Goal: Complete application form

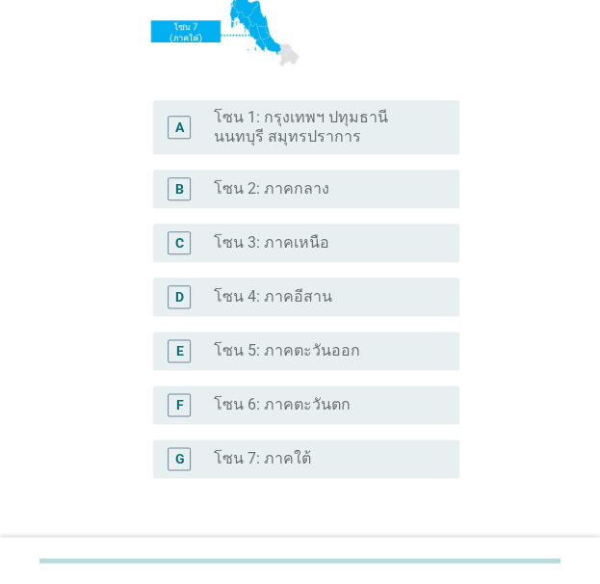
scroll to position [385, 0]
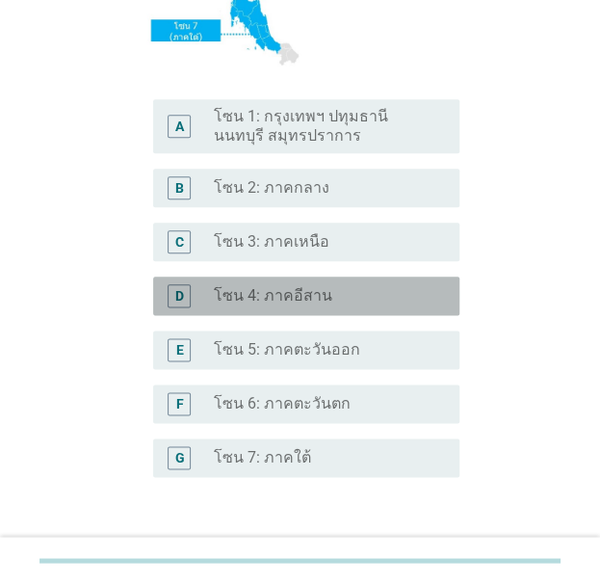
click at [291, 304] on label "โซน 4: ภาคอีสาน" at bounding box center [273, 295] width 119 height 19
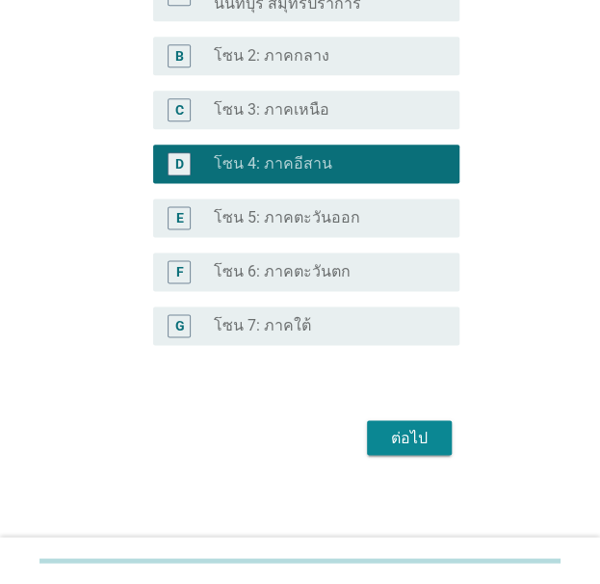
scroll to position [518, 0]
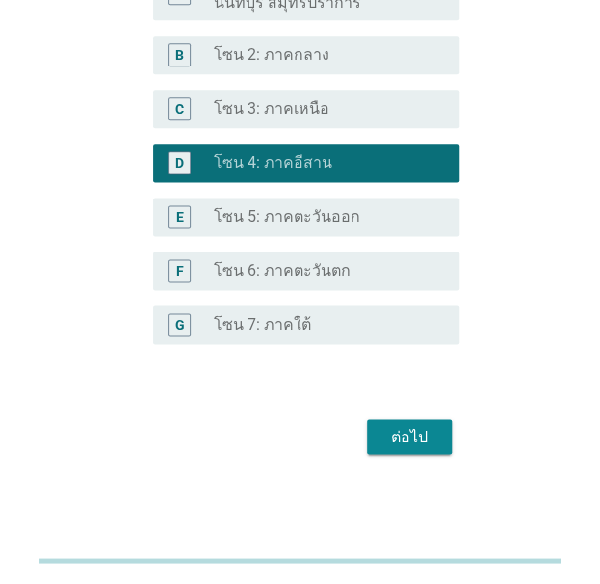
click at [422, 457] on div "ต่อไป" at bounding box center [301, 436] width 318 height 46
click at [422, 450] on button "ต่อไป" at bounding box center [409, 436] width 85 height 35
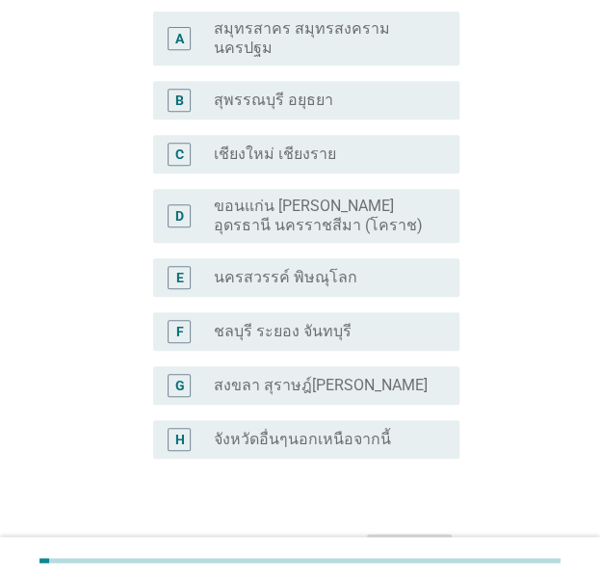
scroll to position [193, 0]
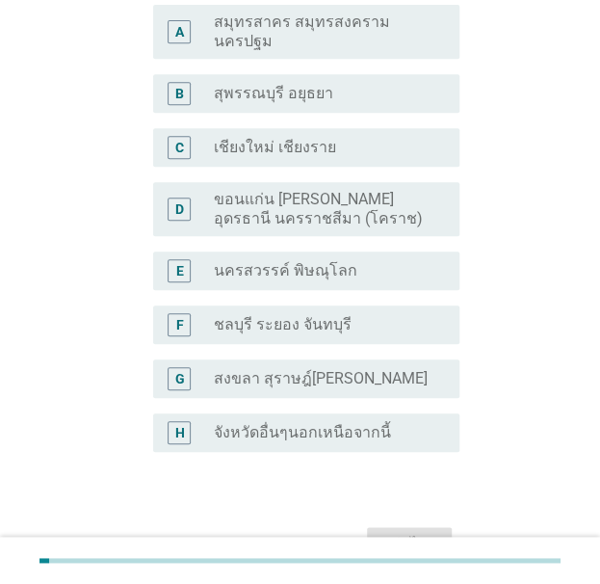
click at [330, 233] on div "D radio_button_unchecked ขอนแก่น [PERSON_NAME] อุดรธานี นครราชสีมา (โคราช)" at bounding box center [301, 208] width 318 height 69
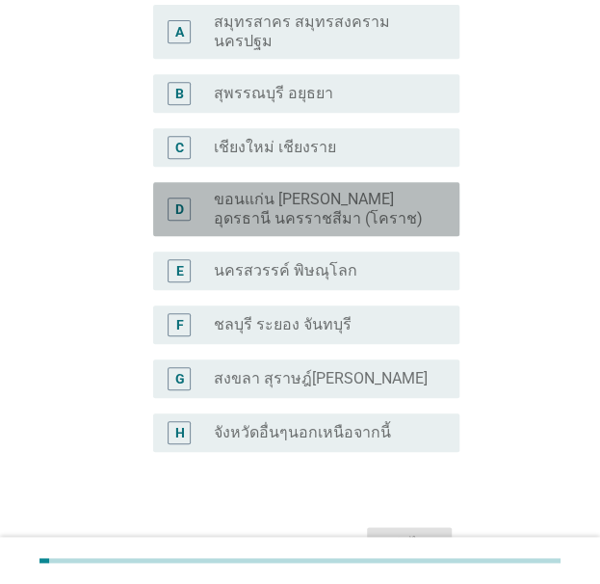
click at [364, 223] on label "ขอนแก่น [PERSON_NAME] อุดรธานี นครราชสีมา (โคราช)" at bounding box center [321, 209] width 214 height 39
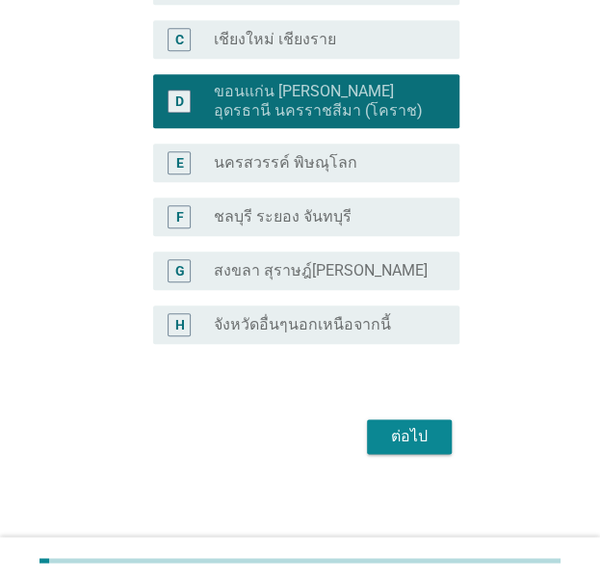
scroll to position [316, 0]
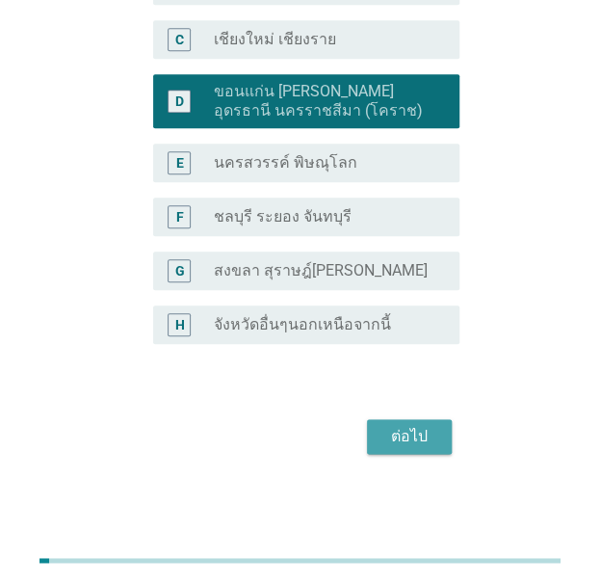
click at [427, 449] on button "ต่อไป" at bounding box center [409, 436] width 85 height 35
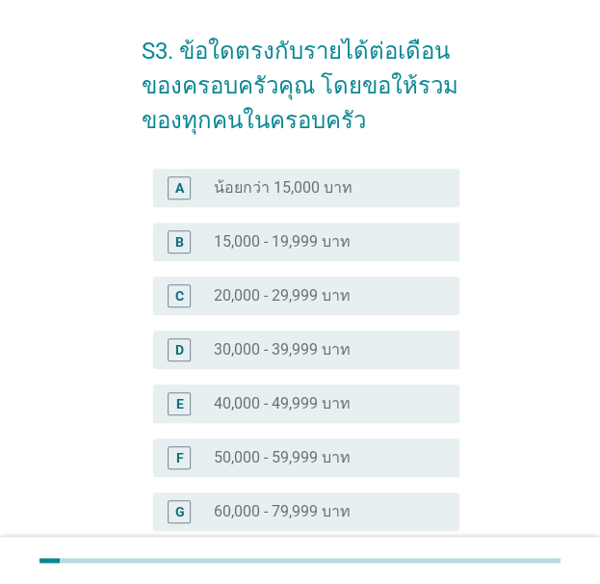
scroll to position [385, 0]
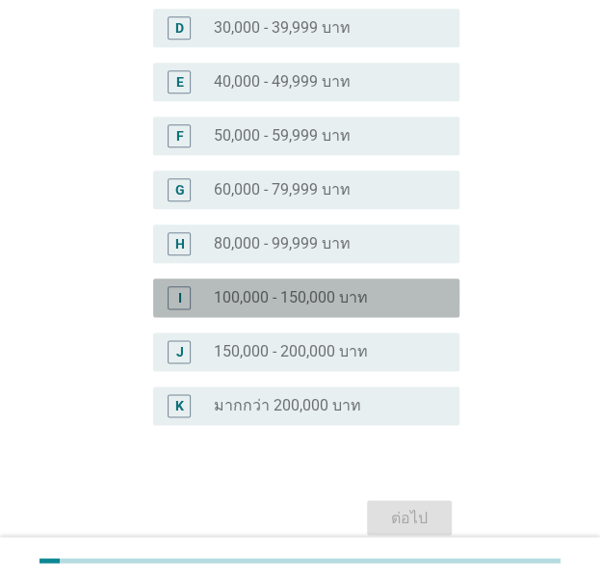
click at [327, 305] on label "100,000 - 150,000 บาท" at bounding box center [291, 297] width 154 height 19
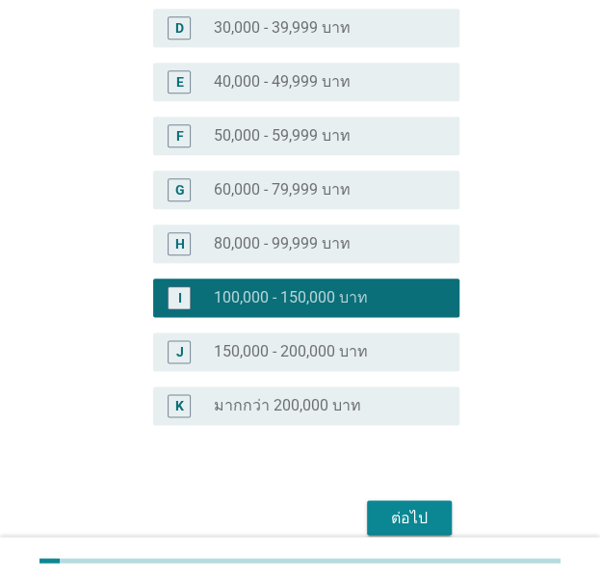
click at [419, 522] on div "ต่อไป" at bounding box center [410, 517] width 54 height 23
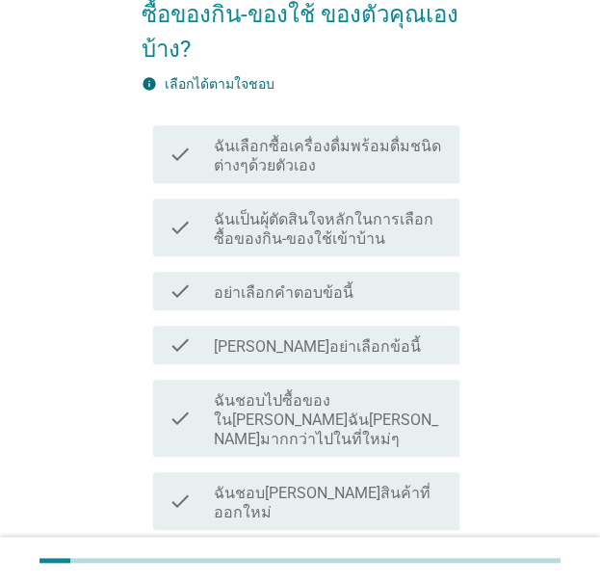
scroll to position [193, 0]
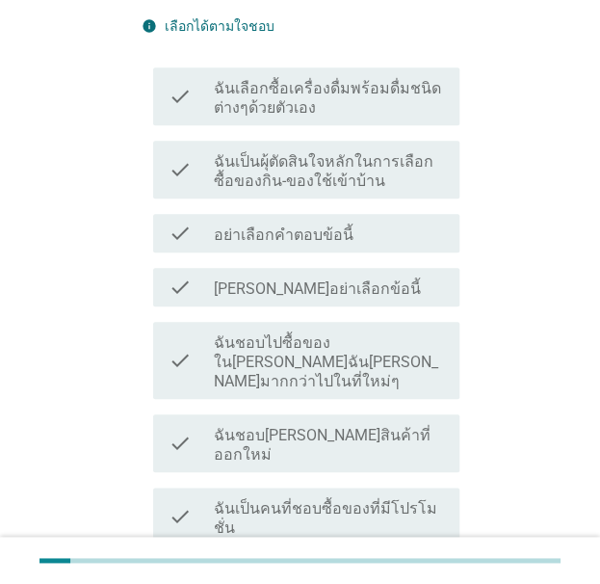
click at [334, 102] on label "ฉันเลือกซื้อเครื่องดื่มพร้อมดื่มชนิดต่างๆด้วยตัวเอง" at bounding box center [328, 98] width 229 height 39
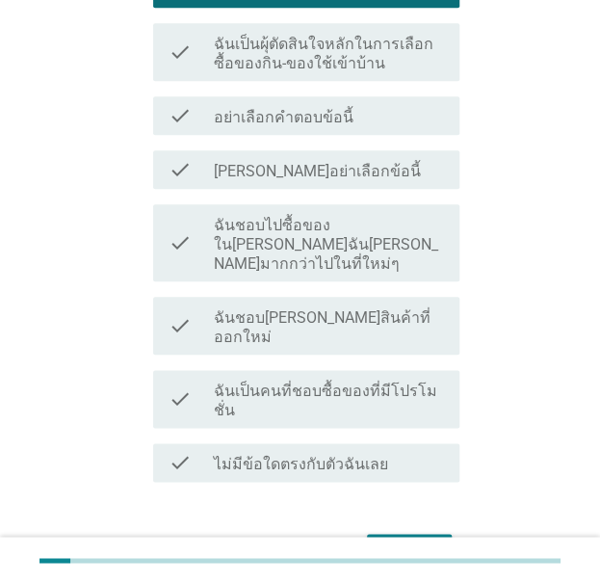
scroll to position [367, 0]
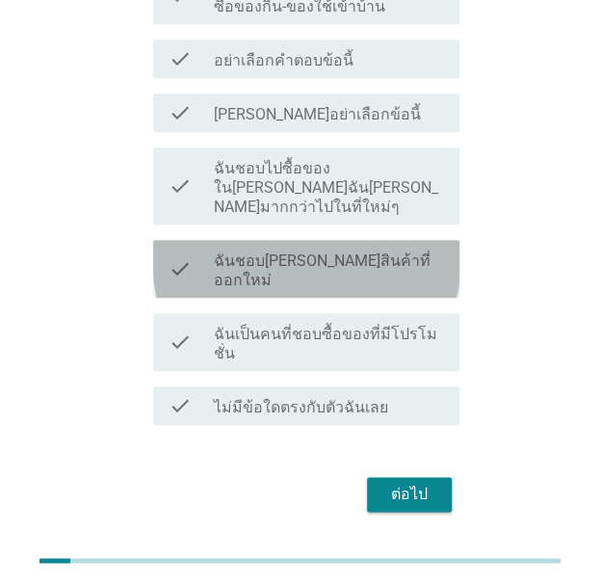
click at [364, 252] on label "ฉันชอบ[PERSON_NAME]สินค้าที่ออกใหม่" at bounding box center [328, 271] width 229 height 39
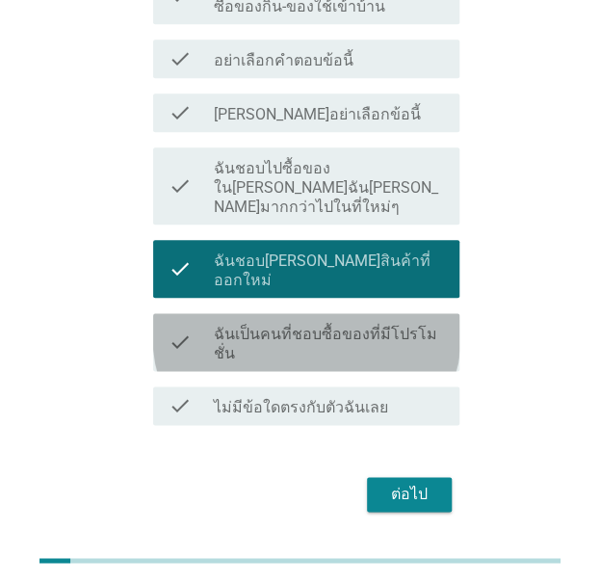
drag, startPoint x: 379, startPoint y: 302, endPoint x: 403, endPoint y: 399, distance: 100.3
click at [379, 325] on label "ฉันเป็นคนที่ชอบซื้อของที่มีโปรโมชั่น" at bounding box center [328, 344] width 229 height 39
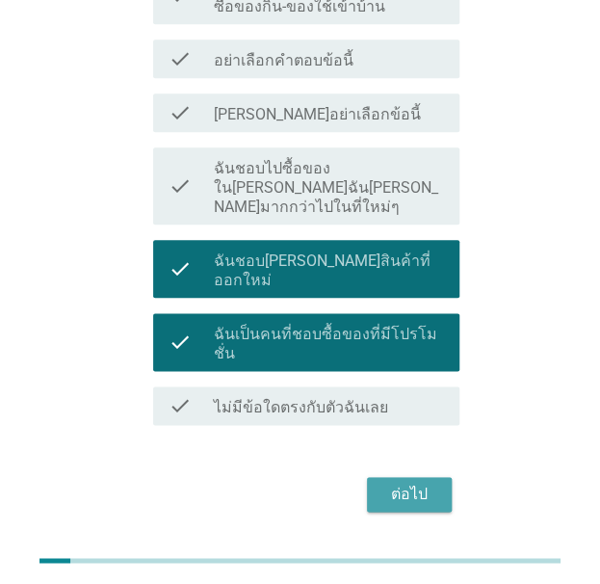
click at [414, 477] on button "ต่อไป" at bounding box center [409, 494] width 85 height 35
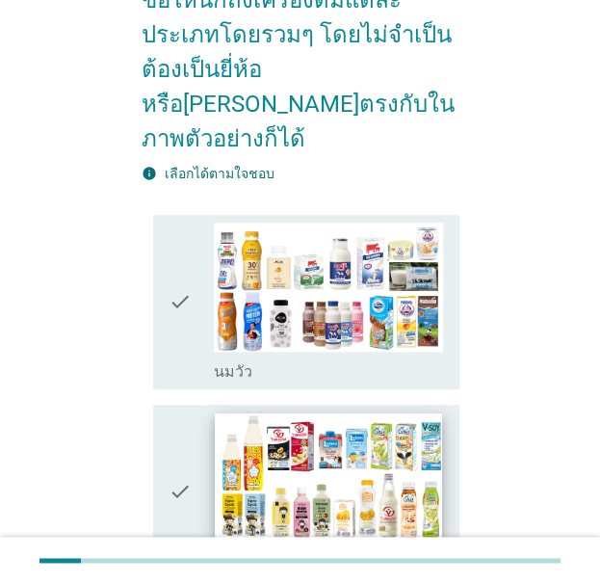
scroll to position [289, 0]
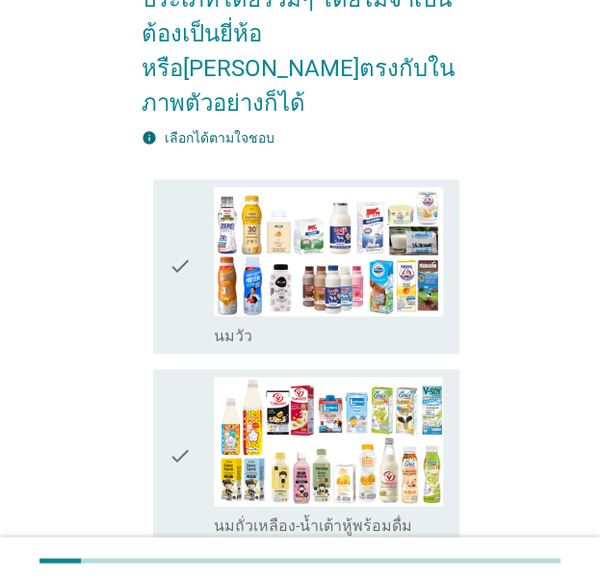
click at [384, 286] on div "check_box_outline_blank [PERSON_NAME]" at bounding box center [328, 266] width 229 height 159
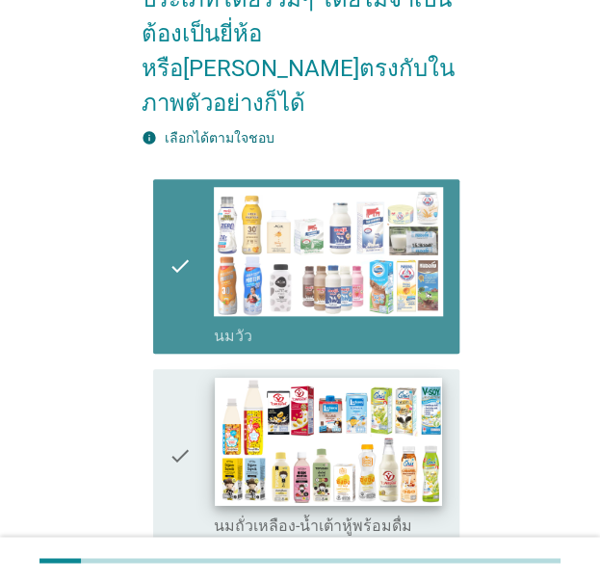
click at [376, 413] on img at bounding box center [328, 441] width 227 height 128
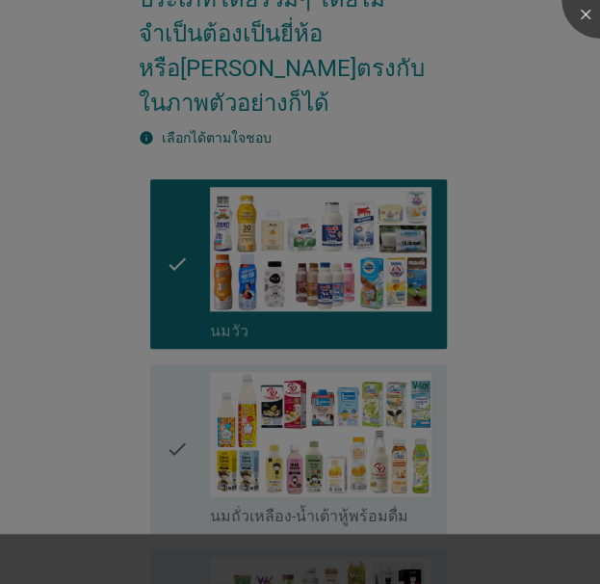
scroll to position [578, 0]
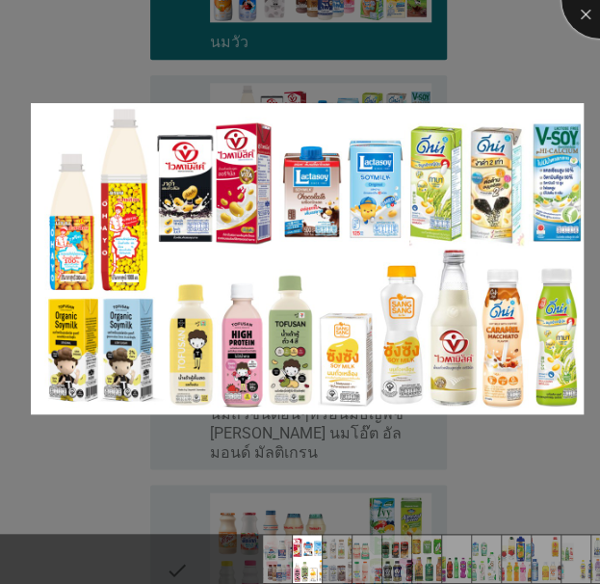
click at [576, 11] on div at bounding box center [600, -1] width 77 height 77
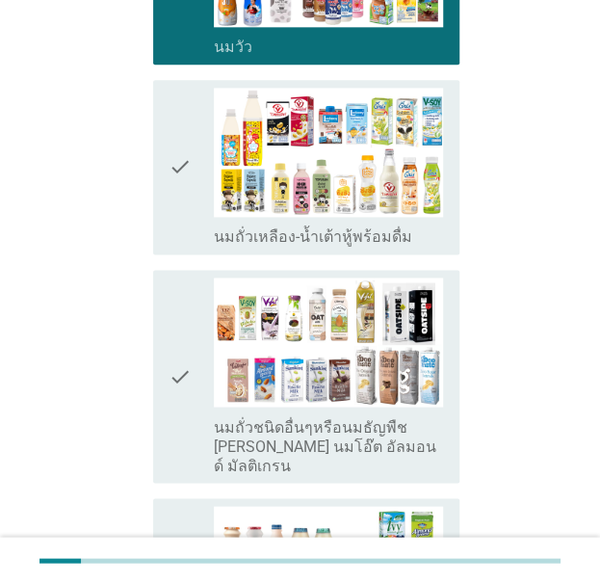
click at [162, 396] on div "check check_box_outline_blank นมถั่วชนิดอื่นๆหรือนมธัญพืช [PERSON_NAME] นมโอ๊ต …" at bounding box center [306, 376] width 306 height 213
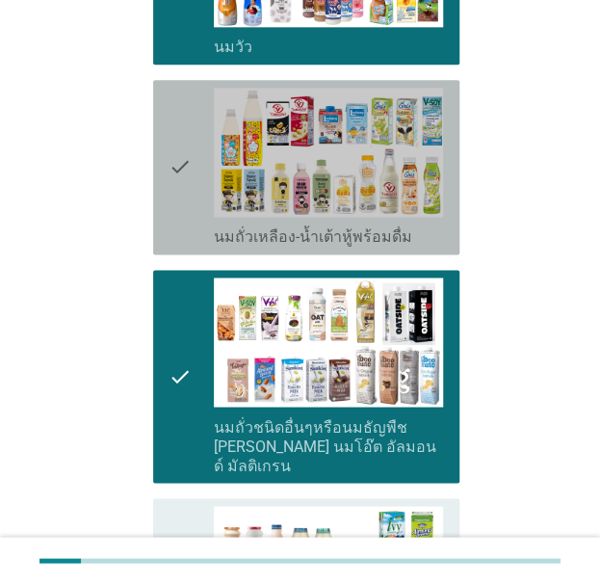
drag, startPoint x: 162, startPoint y: 171, endPoint x: 179, endPoint y: 182, distance: 20.8
click at [163, 171] on div "check check_box_outline_blank นมถั่วเหลือง-น้ำเต้าหู้พร้อมดื่ม" at bounding box center [306, 167] width 306 height 174
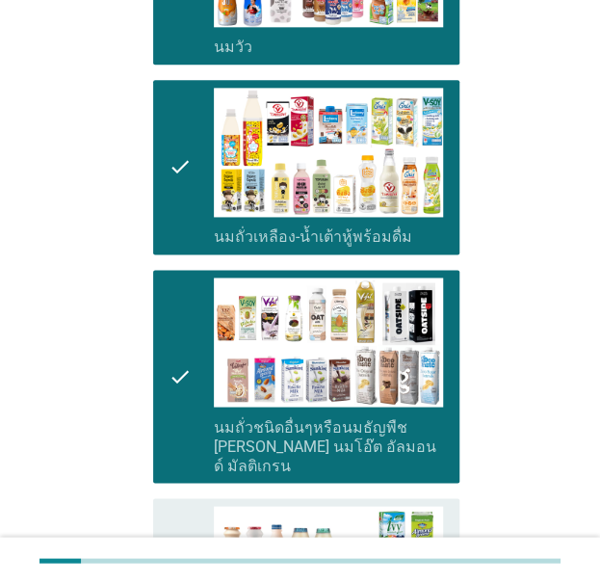
scroll to position [964, 0]
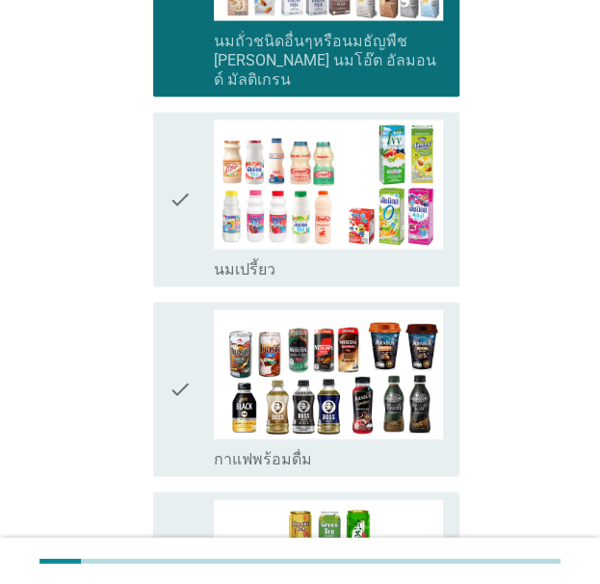
click at [186, 224] on div "check check_box_outline_blank นมเปรี้ยว" at bounding box center [306, 200] width 306 height 174
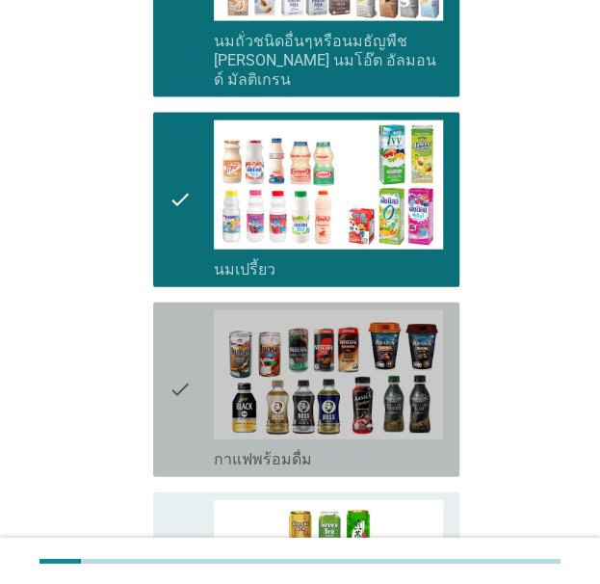
click at [169, 356] on icon "check" at bounding box center [180, 389] width 23 height 159
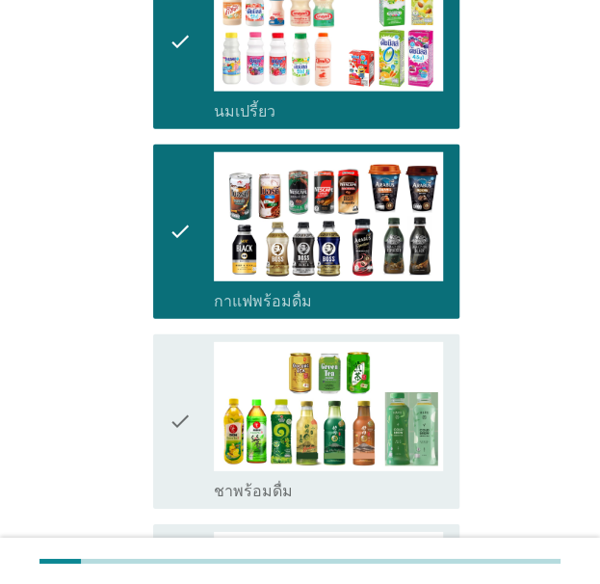
scroll to position [1253, 0]
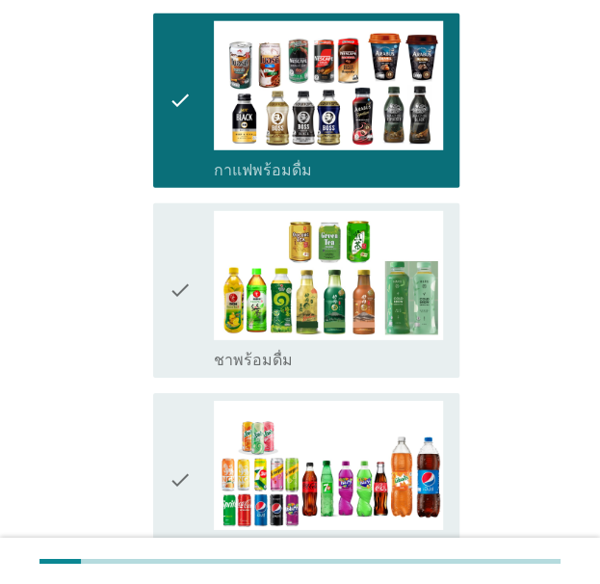
drag, startPoint x: 190, startPoint y: 74, endPoint x: 216, endPoint y: 149, distance: 79.5
click at [193, 78] on div "check" at bounding box center [192, 100] width 46 height 159
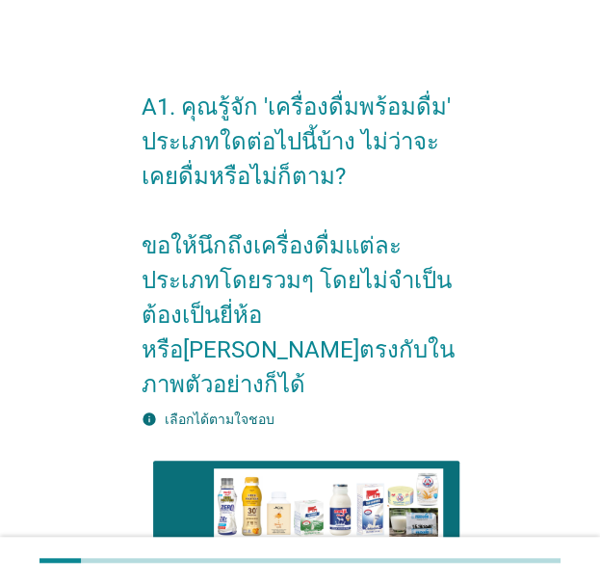
scroll to position [0, 0]
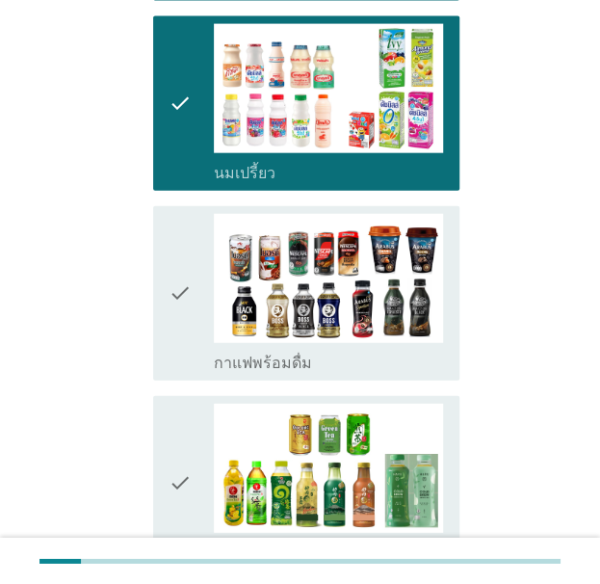
click at [167, 286] on div "check check_box_outline_blank กาแฟพร้อมดื่ม" at bounding box center [306, 293] width 306 height 174
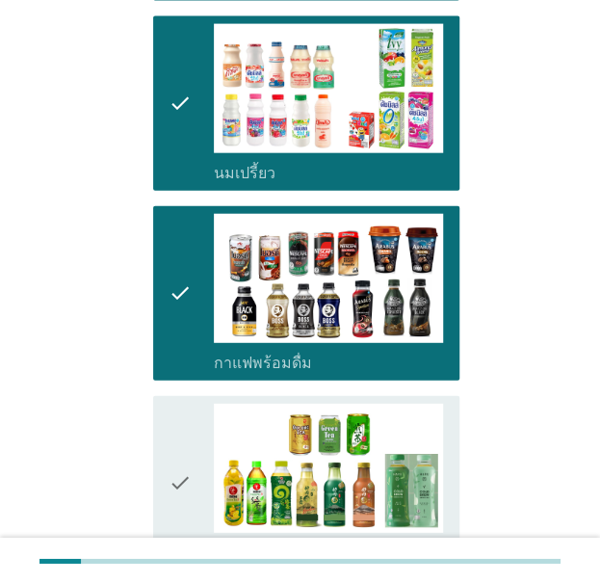
click at [186, 404] on icon "check" at bounding box center [180, 483] width 23 height 159
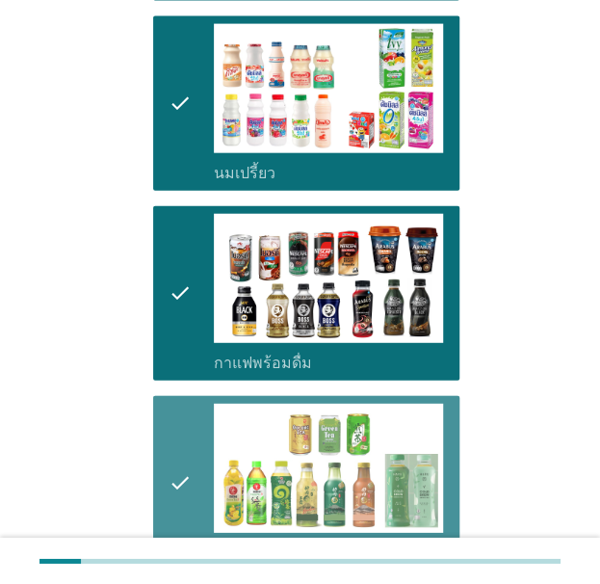
scroll to position [1446, 0]
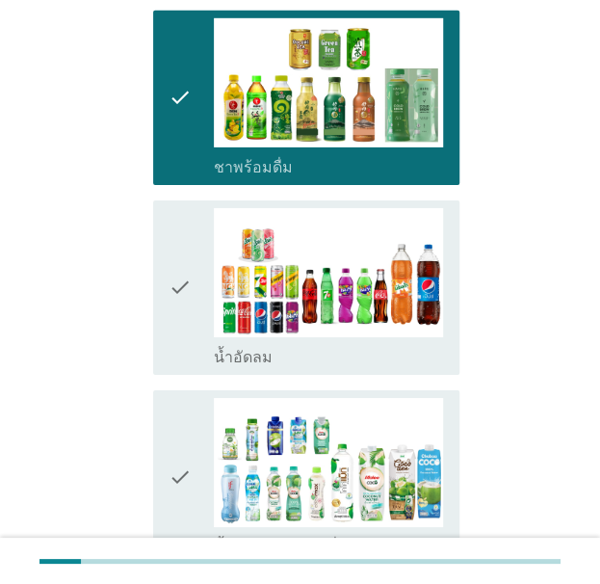
click at [157, 285] on div "check check_box_outline_blank น้ำอัดลม" at bounding box center [306, 287] width 306 height 174
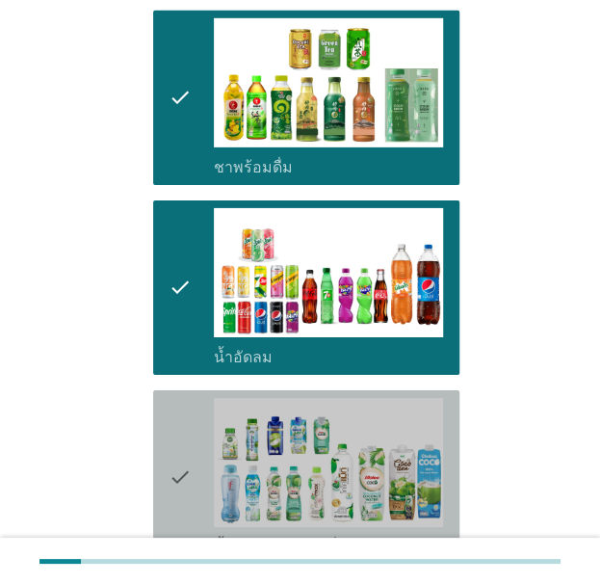
click at [188, 398] on icon "check" at bounding box center [180, 477] width 23 height 159
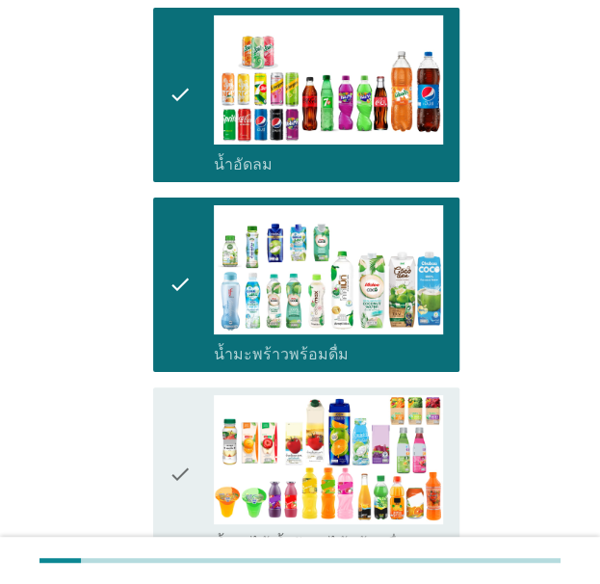
click at [181, 395] on icon "check" at bounding box center [180, 474] width 23 height 159
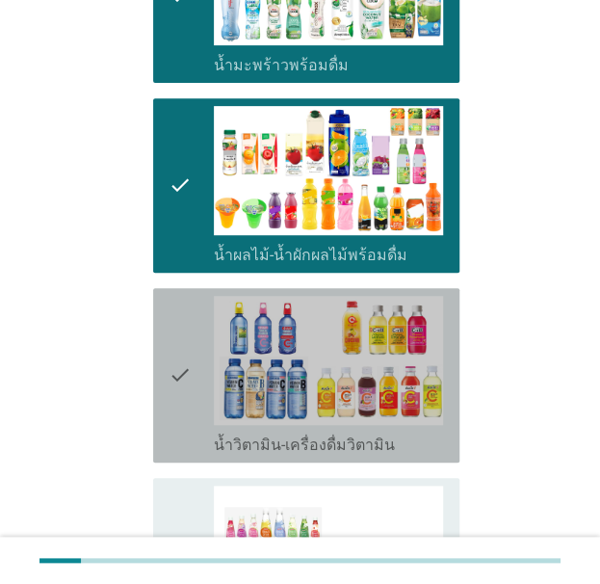
click at [174, 324] on icon "check" at bounding box center [180, 375] width 23 height 159
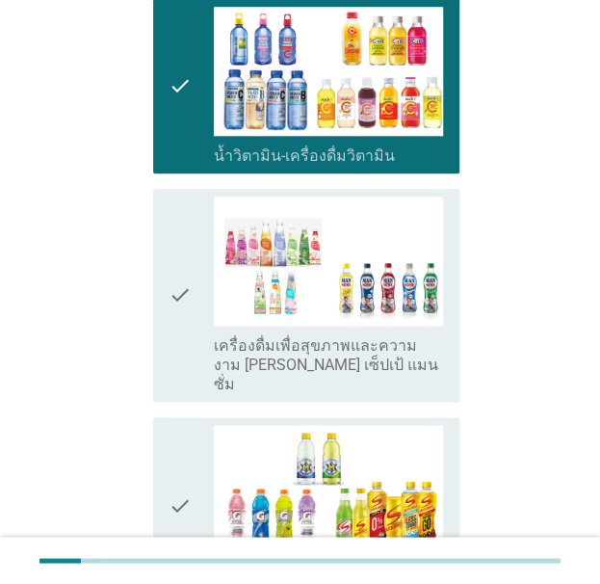
click at [175, 308] on icon "check" at bounding box center [180, 296] width 23 height 198
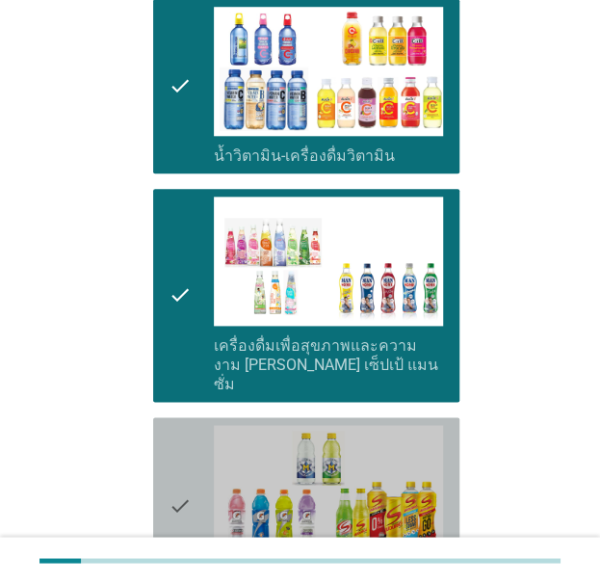
click at [176, 425] on icon "check" at bounding box center [180, 504] width 23 height 159
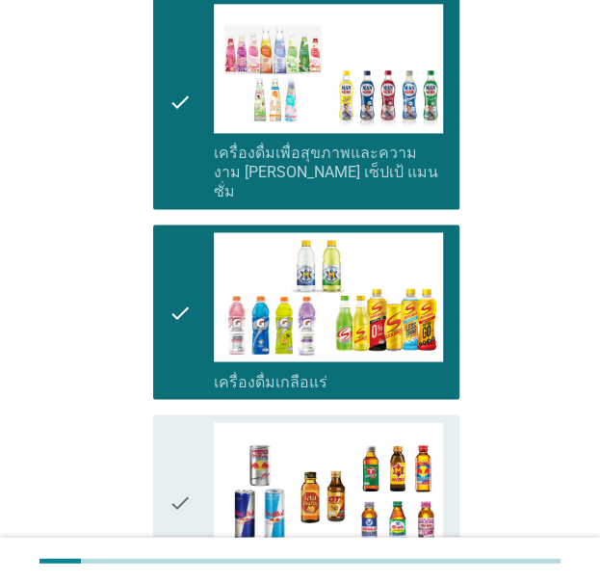
click at [179, 422] on icon "check" at bounding box center [180, 501] width 23 height 159
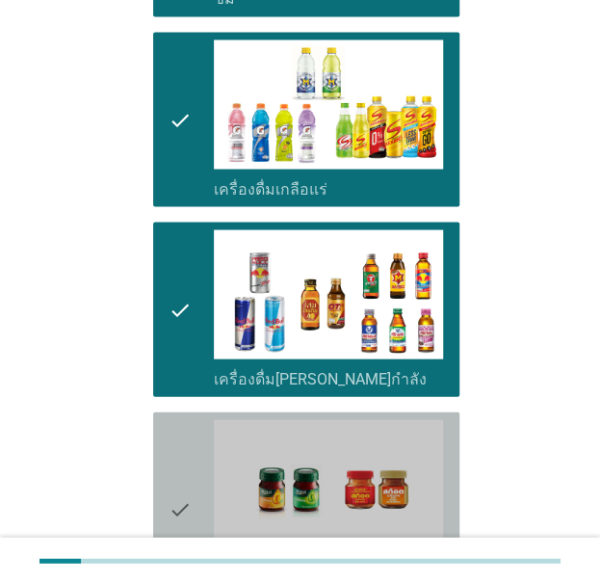
drag, startPoint x: 180, startPoint y: 343, endPoint x: 166, endPoint y: 388, distance: 47.5
click at [180, 419] on icon "check" at bounding box center [180, 508] width 23 height 178
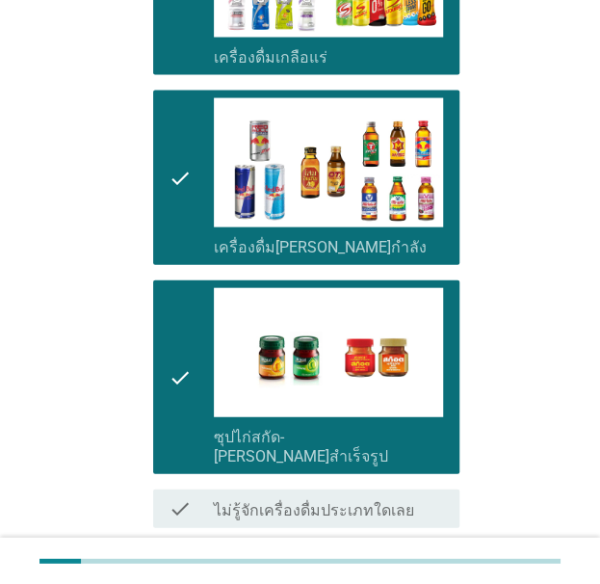
scroll to position [2796, 0]
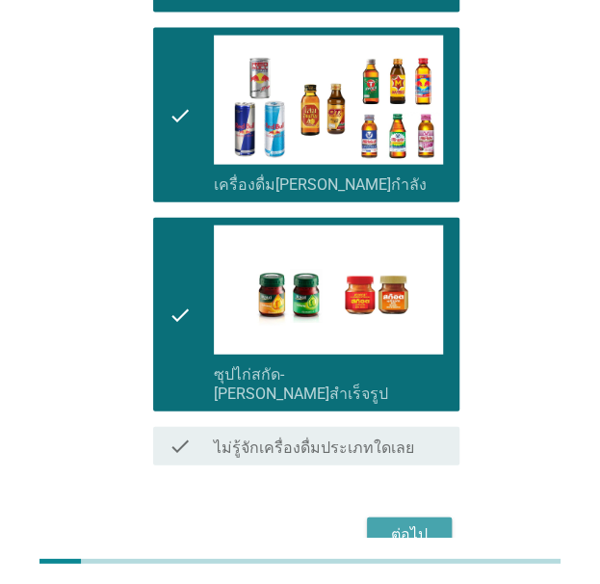
click at [418, 523] on div "ต่อไป" at bounding box center [410, 534] width 54 height 23
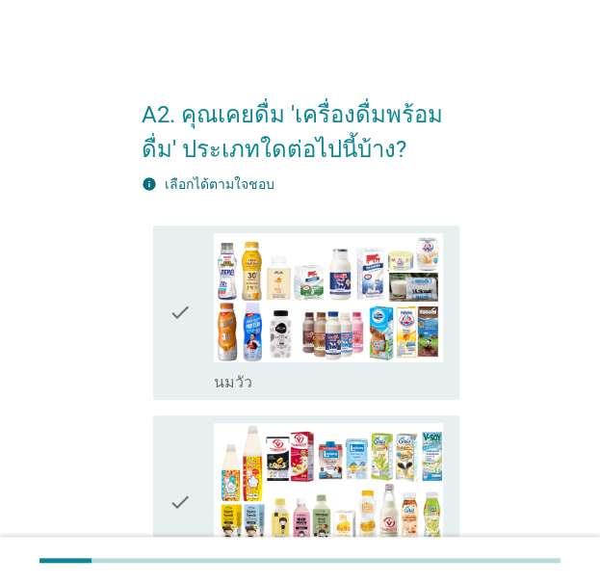
click at [199, 300] on div "check" at bounding box center [192, 312] width 46 height 159
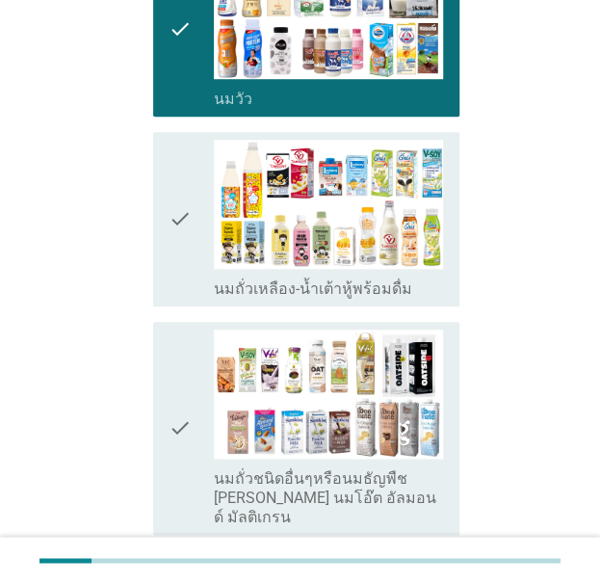
scroll to position [289, 0]
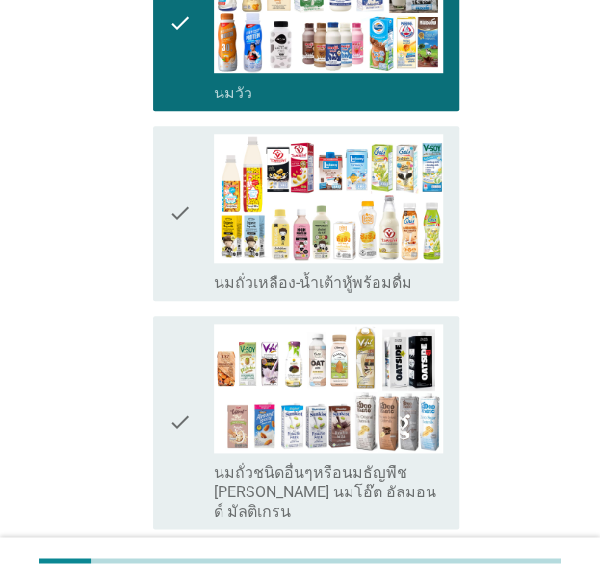
click at [185, 234] on icon "check" at bounding box center [180, 213] width 23 height 159
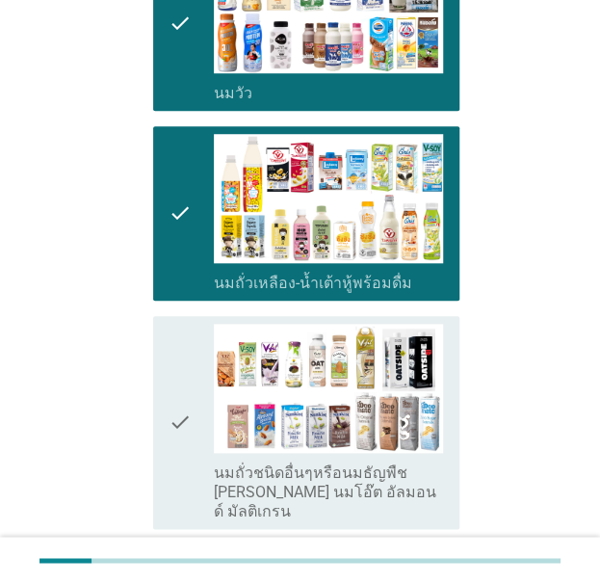
click at [169, 398] on icon "check" at bounding box center [180, 423] width 23 height 198
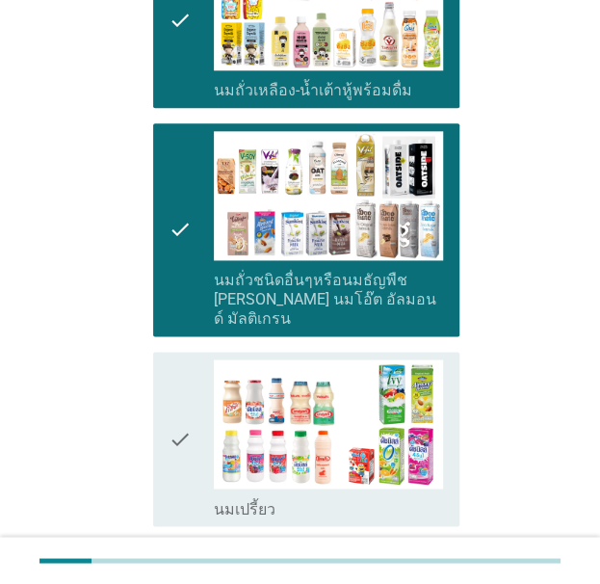
click at [173, 394] on icon "check" at bounding box center [180, 438] width 23 height 159
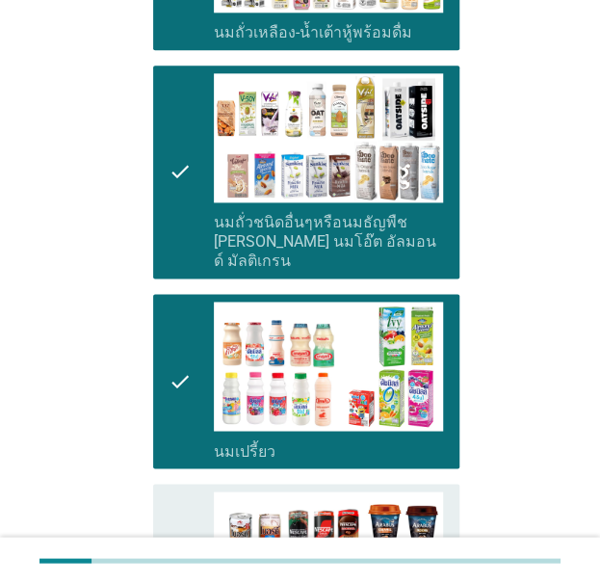
scroll to position [675, 0]
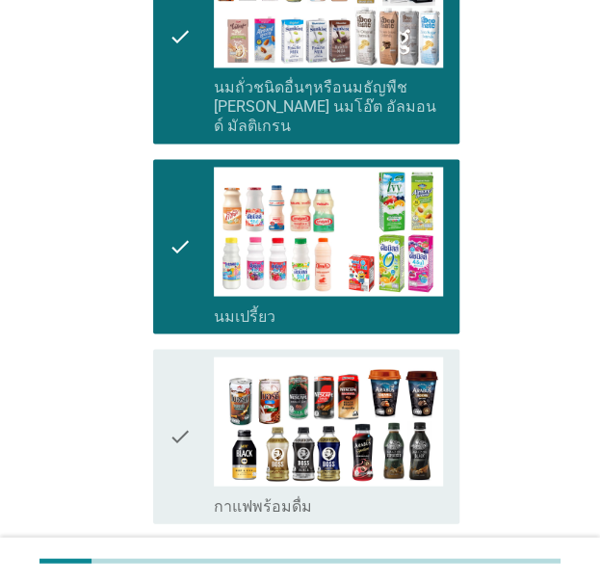
click at [181, 411] on icon "check" at bounding box center [180, 436] width 23 height 159
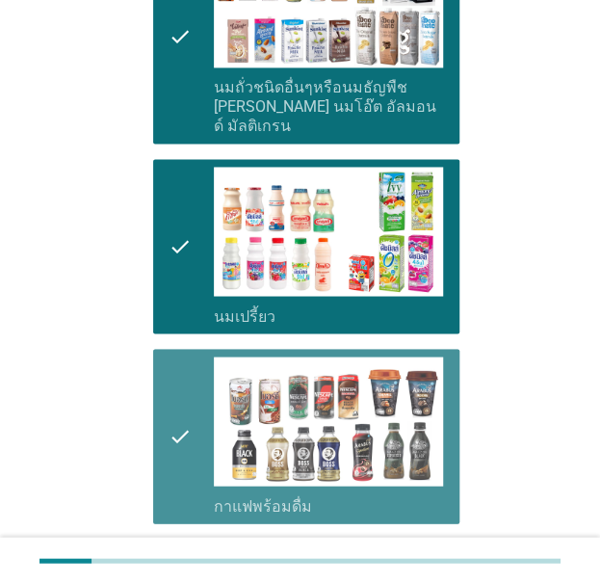
click at [187, 413] on icon "check" at bounding box center [180, 436] width 23 height 159
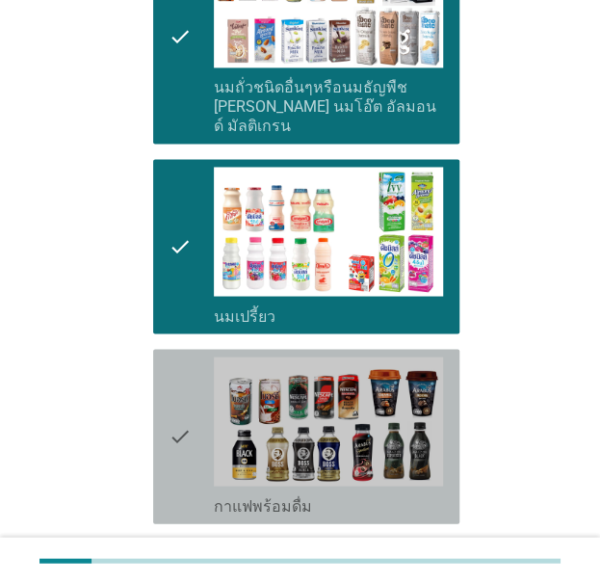
click at [187, 413] on icon "check" at bounding box center [180, 436] width 23 height 159
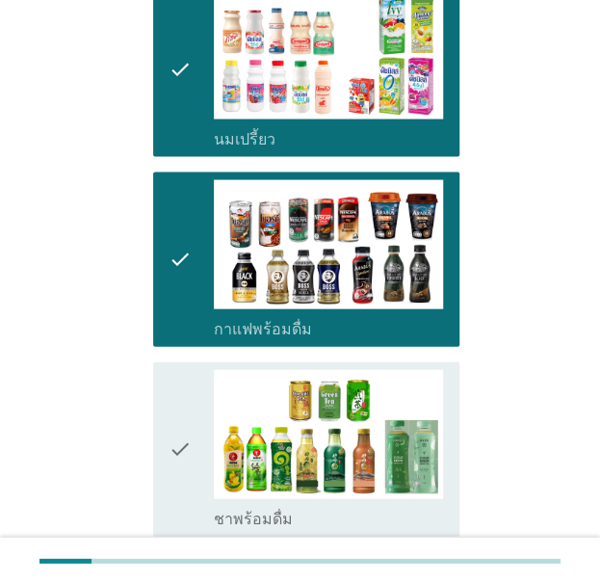
scroll to position [964, 0]
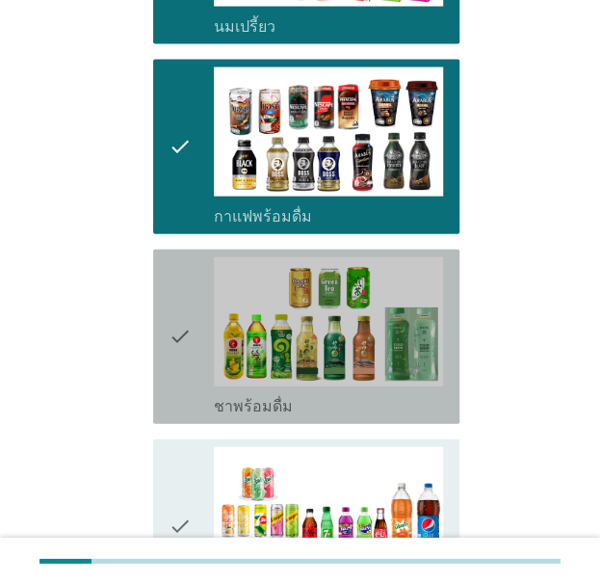
click at [154, 277] on div "check check_box_outline_blank ชาพร้อมดื่ม" at bounding box center [306, 337] width 306 height 174
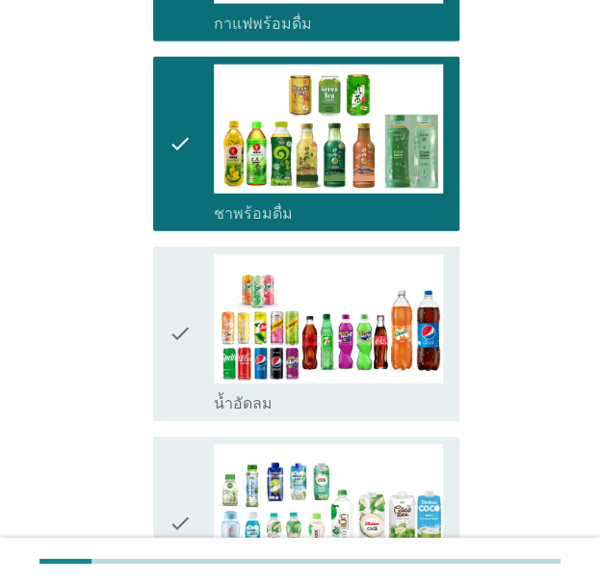
click at [172, 307] on icon "check" at bounding box center [180, 333] width 23 height 159
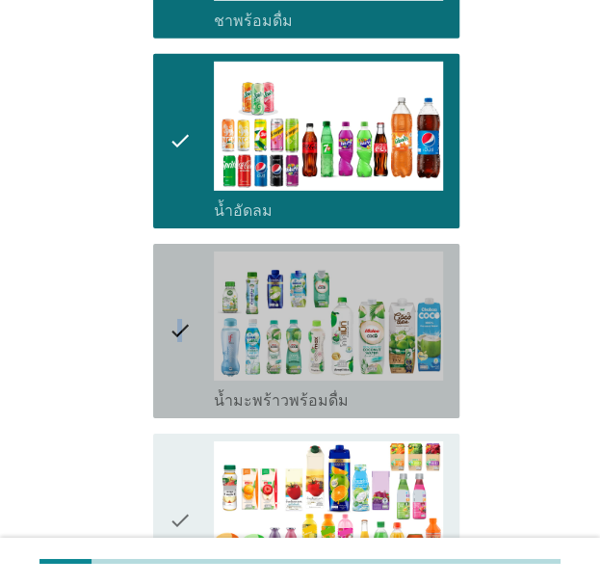
drag, startPoint x: 179, startPoint y: 253, endPoint x: 183, endPoint y: 300, distance: 46.4
click at [179, 253] on icon "check" at bounding box center [180, 331] width 23 height 159
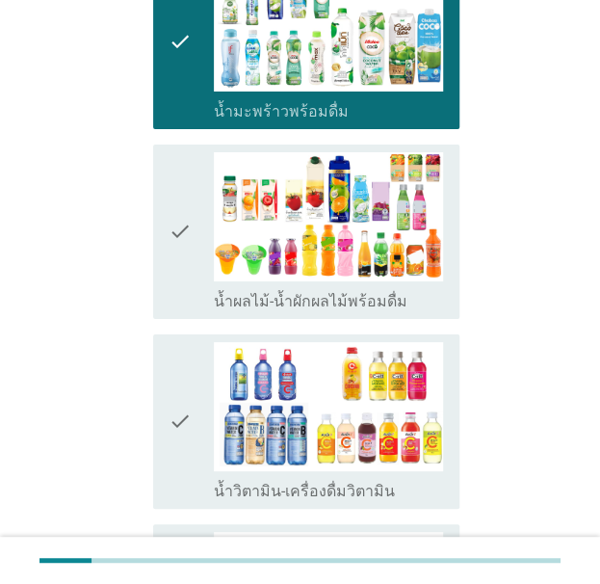
click at [183, 292] on div "check check_box_outline_blank น้ำผลไม้-น้ำผักผลไม้พร้อมดื่ม" at bounding box center [306, 232] width 306 height 174
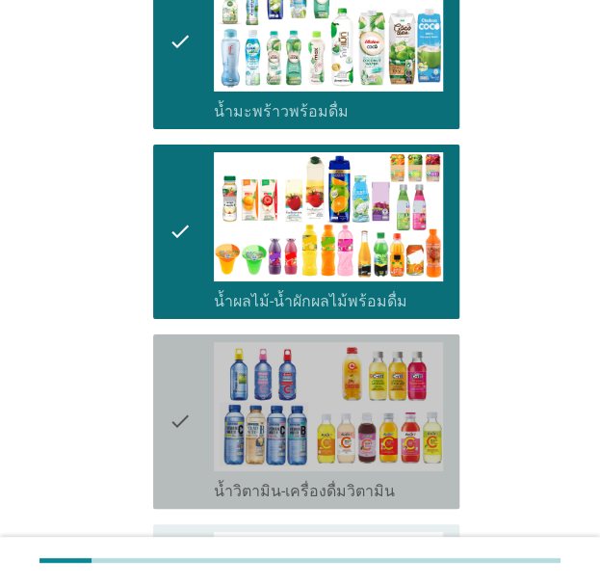
click at [173, 406] on icon "check" at bounding box center [180, 421] width 23 height 159
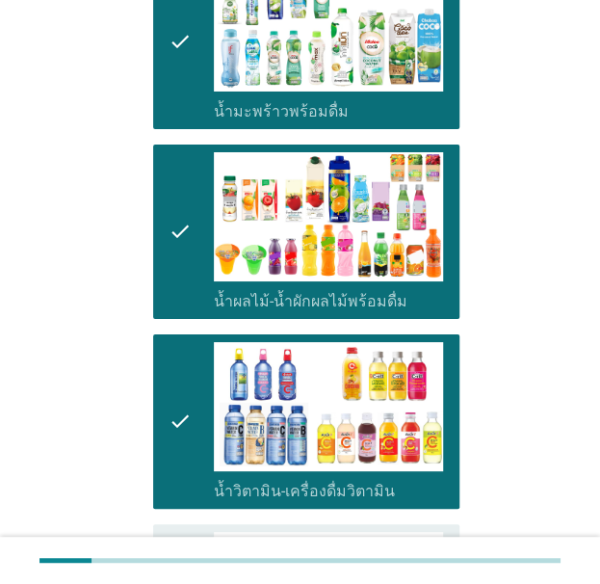
scroll to position [2024, 0]
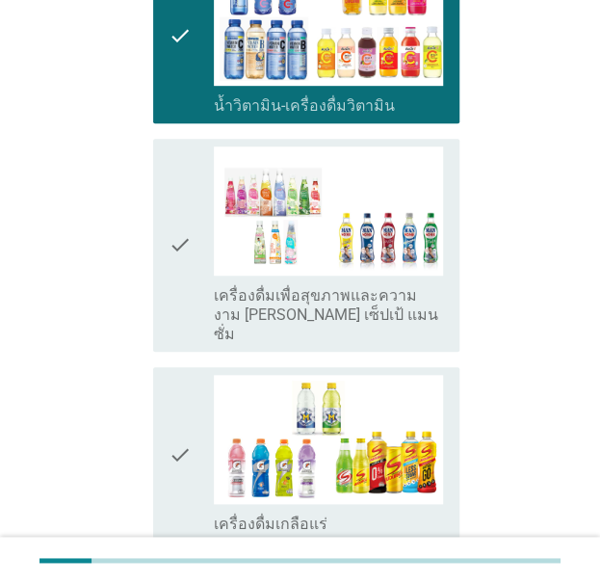
click at [174, 375] on icon "check" at bounding box center [180, 454] width 23 height 159
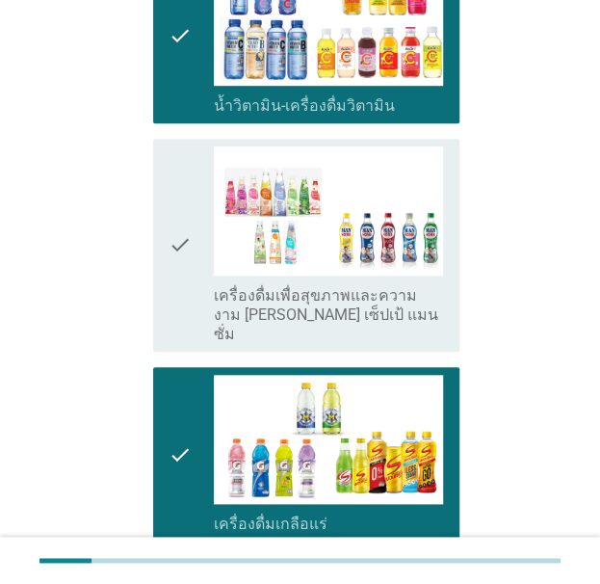
click at [173, 248] on icon "check" at bounding box center [180, 245] width 23 height 198
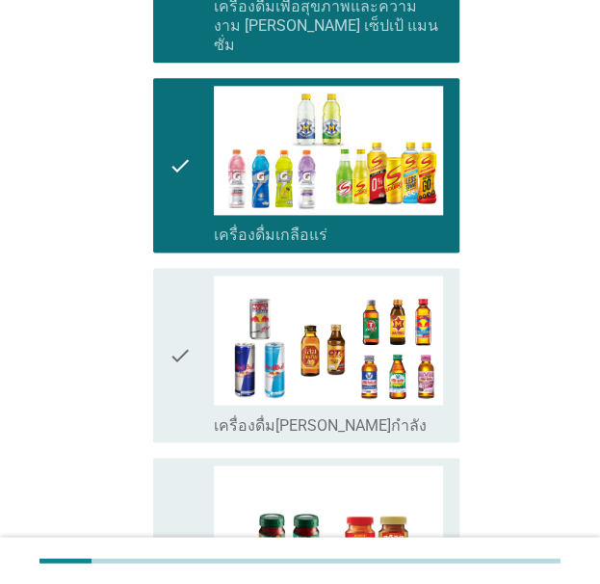
click at [169, 340] on icon "check" at bounding box center [180, 355] width 23 height 159
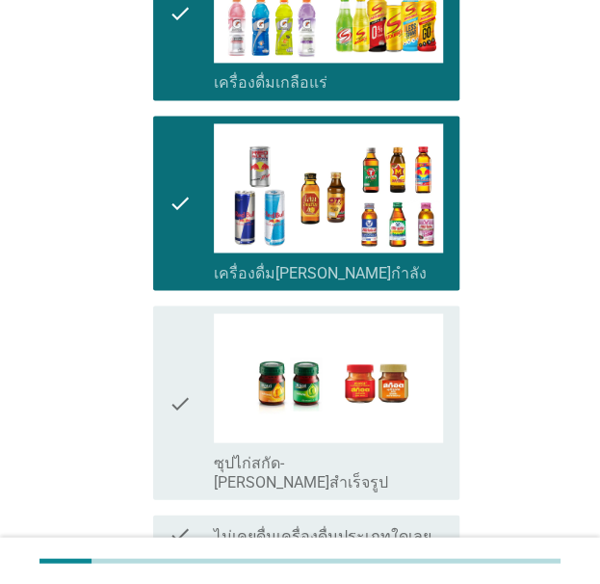
scroll to position [2506, 0]
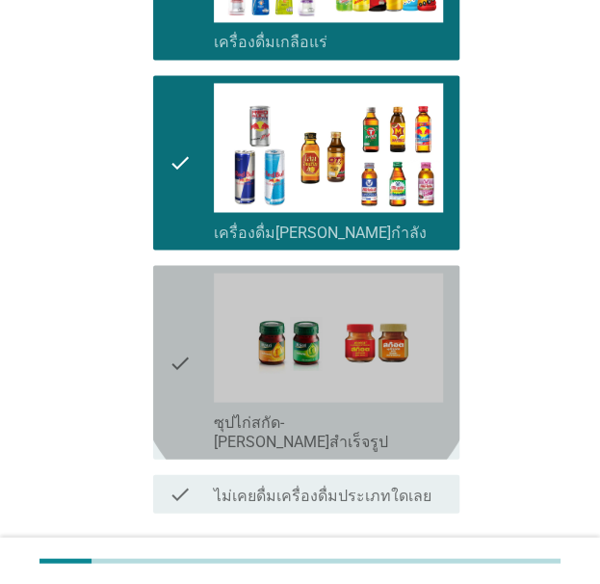
click at [186, 310] on icon "check" at bounding box center [180, 362] width 23 height 178
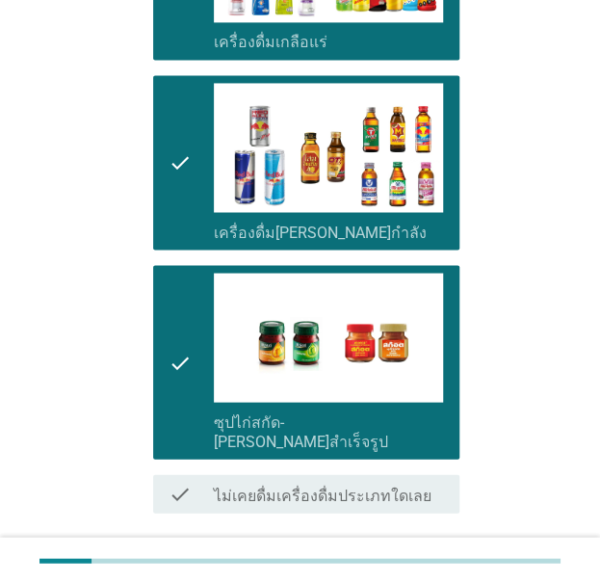
click at [403, 571] on div "ต่อไป" at bounding box center [410, 582] width 54 height 23
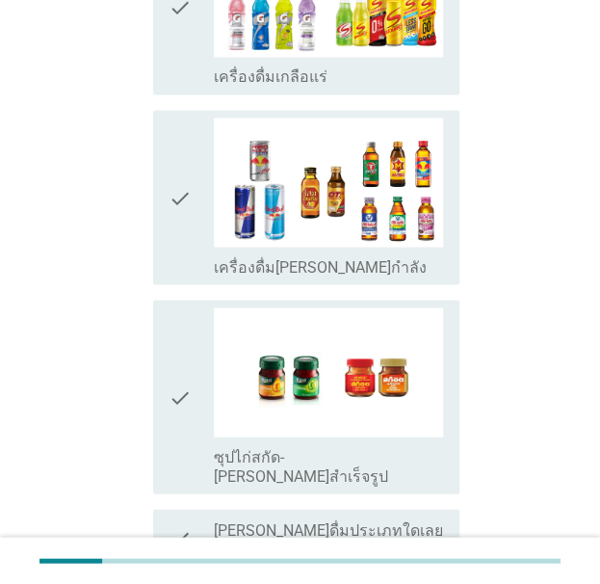
scroll to position [0, 0]
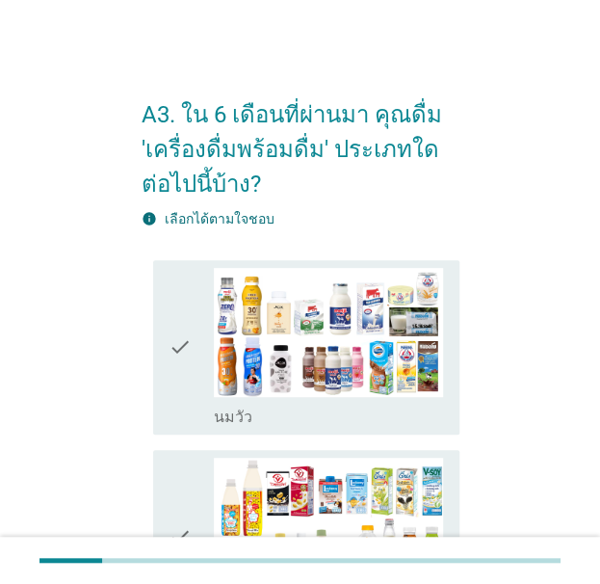
click at [187, 348] on icon "check" at bounding box center [180, 347] width 23 height 159
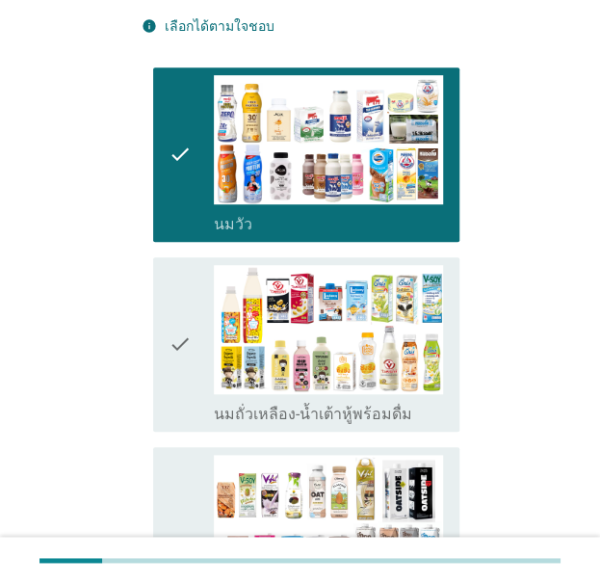
click at [199, 336] on div "check" at bounding box center [192, 344] width 46 height 159
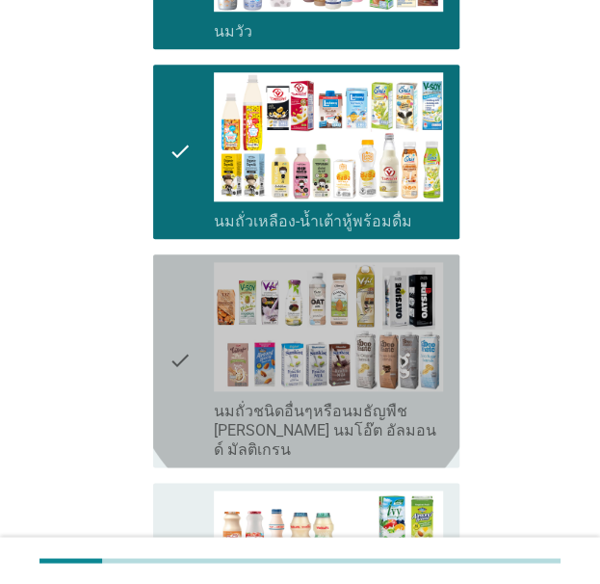
click at [197, 346] on div "check" at bounding box center [192, 361] width 46 height 198
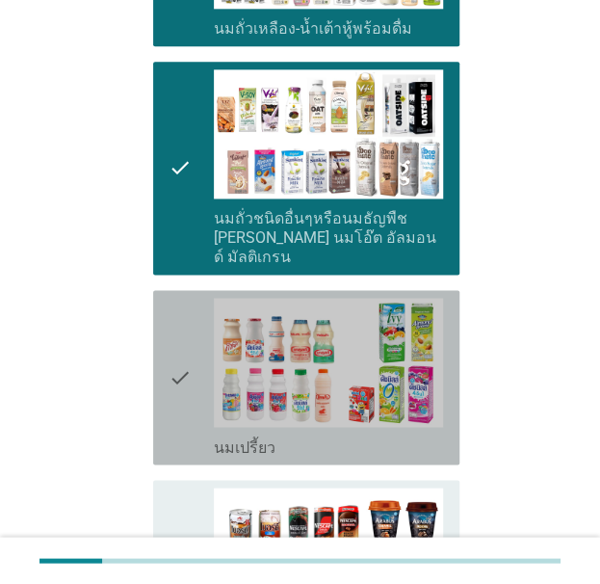
click at [187, 378] on icon "check" at bounding box center [180, 377] width 23 height 159
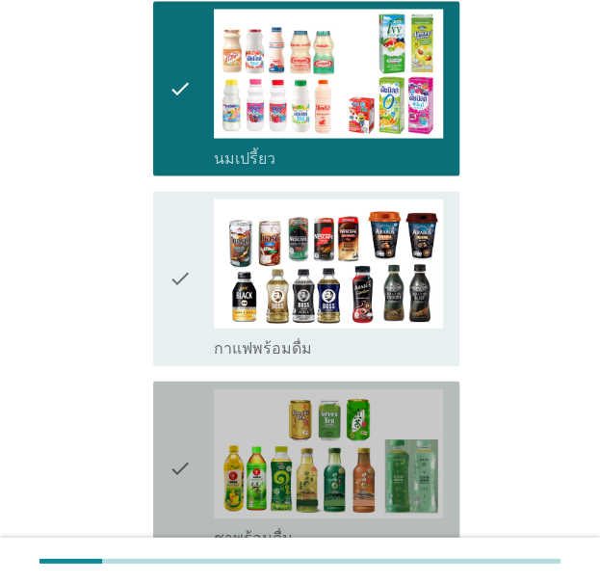
click at [180, 388] on icon "check" at bounding box center [180, 467] width 23 height 159
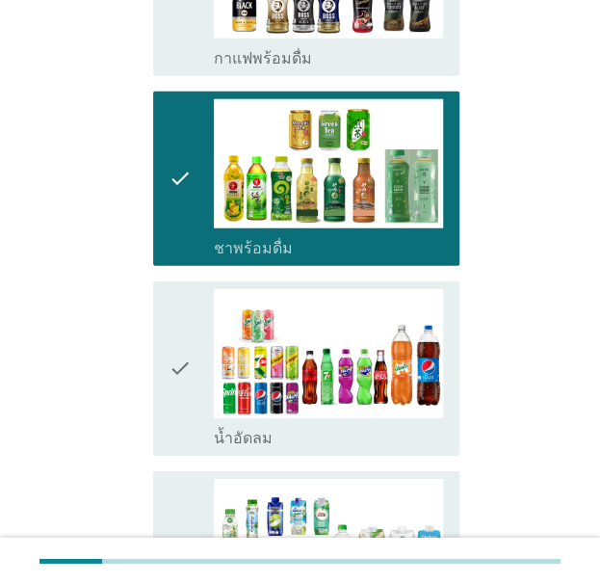
click at [169, 386] on icon "check" at bounding box center [180, 368] width 23 height 159
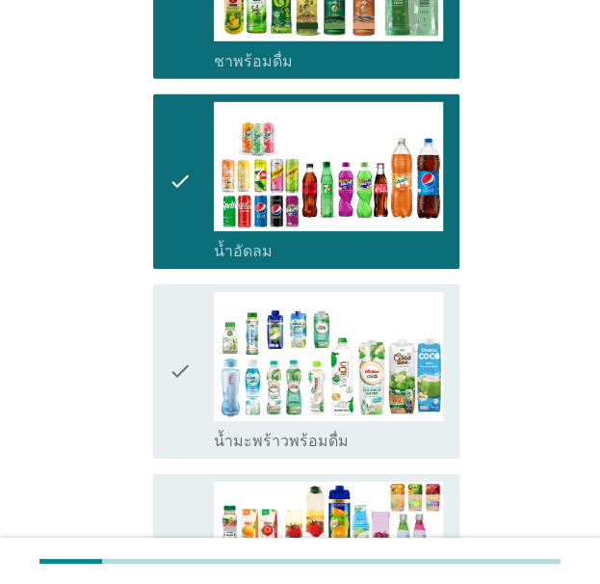
scroll to position [1349, 0]
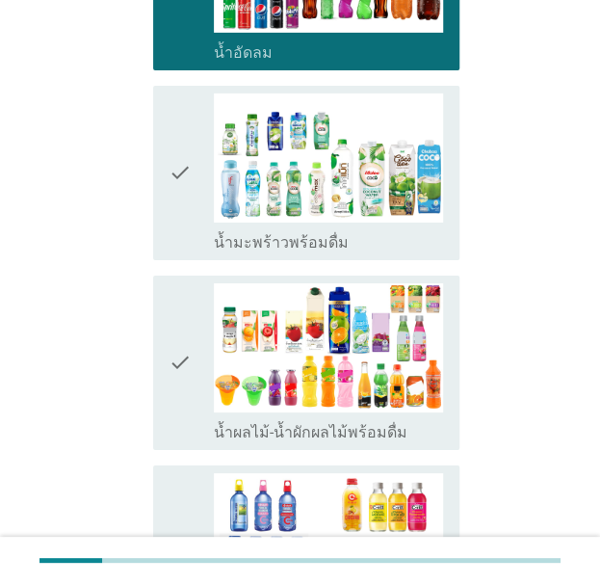
click at [178, 338] on icon "check" at bounding box center [180, 362] width 23 height 159
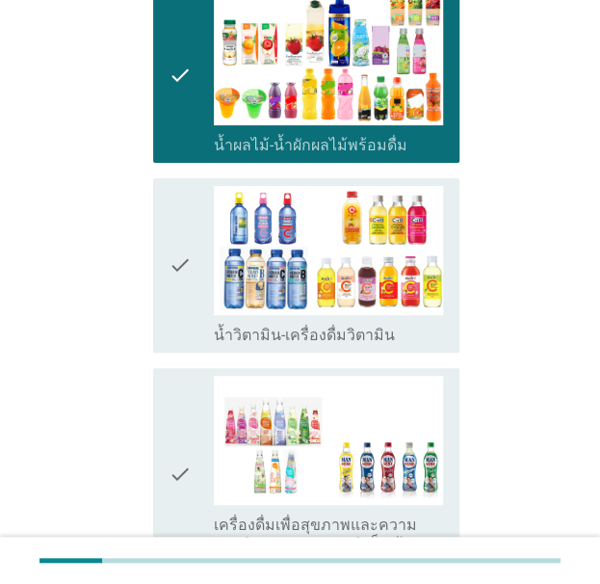
scroll to position [1831, 0]
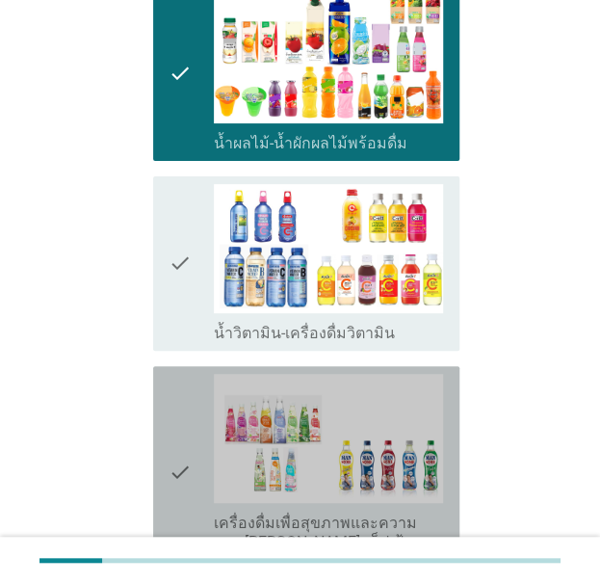
click at [158, 409] on div "check check_box_outline_blank เครื่องดื่มเพื่อสุขภาพและความงาม [PERSON_NAME] เซ…" at bounding box center [306, 472] width 306 height 213
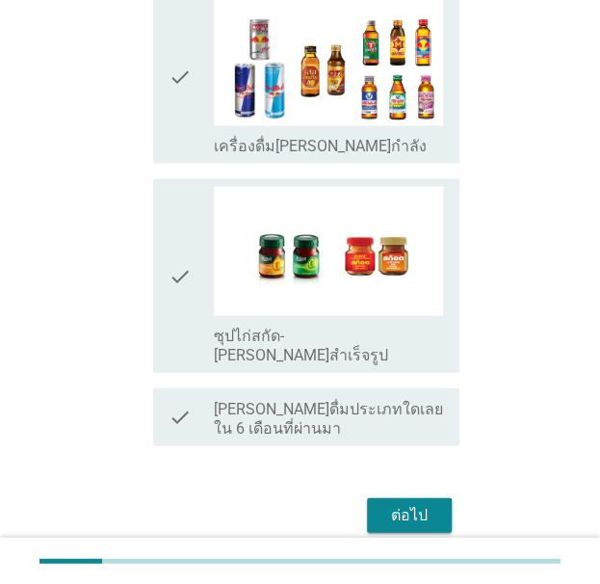
scroll to position [2642, 0]
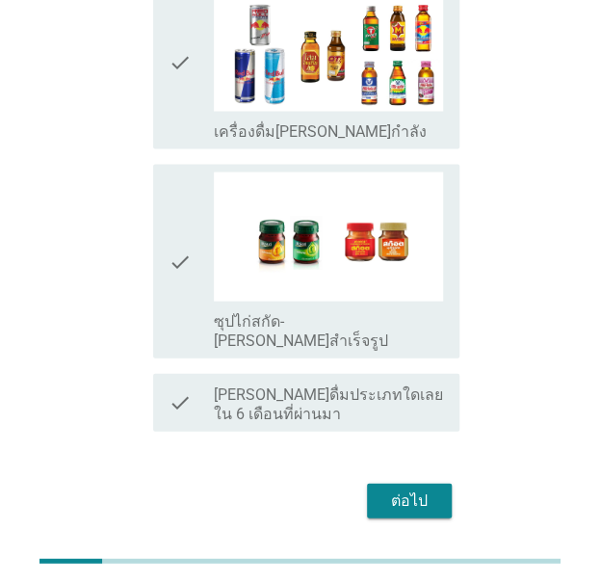
drag, startPoint x: 205, startPoint y: 248, endPoint x: 246, endPoint y: 316, distance: 79.5
click at [205, 250] on div "check" at bounding box center [192, 261] width 46 height 178
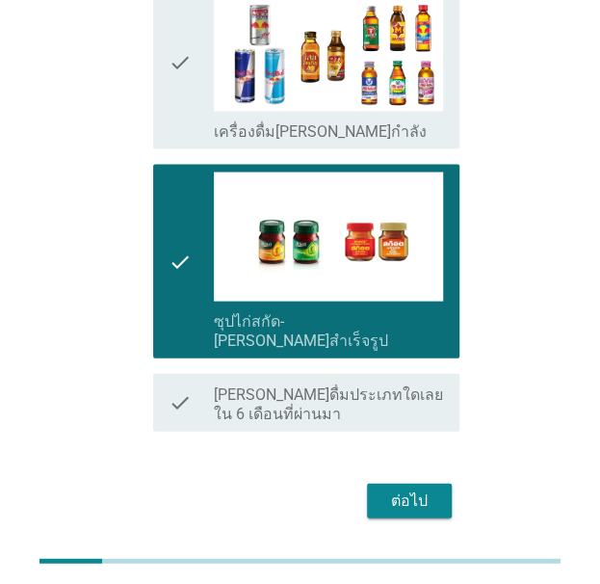
click at [409, 489] on div "ต่อไป" at bounding box center [410, 500] width 54 height 23
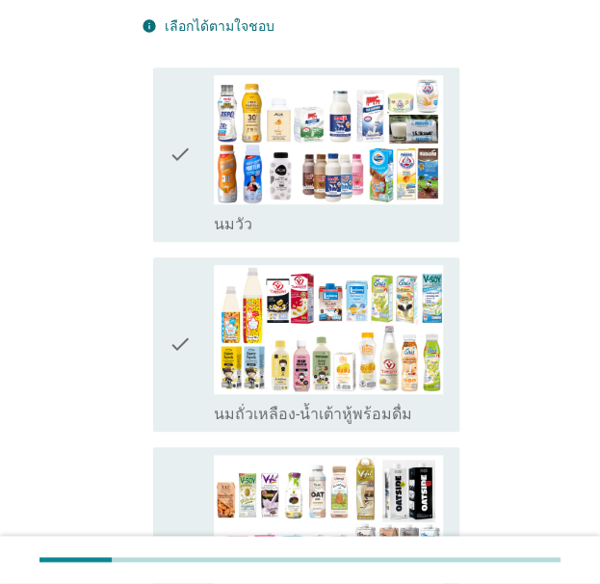
click at [163, 188] on div "check check_box_outline_blank [PERSON_NAME]" at bounding box center [306, 154] width 306 height 174
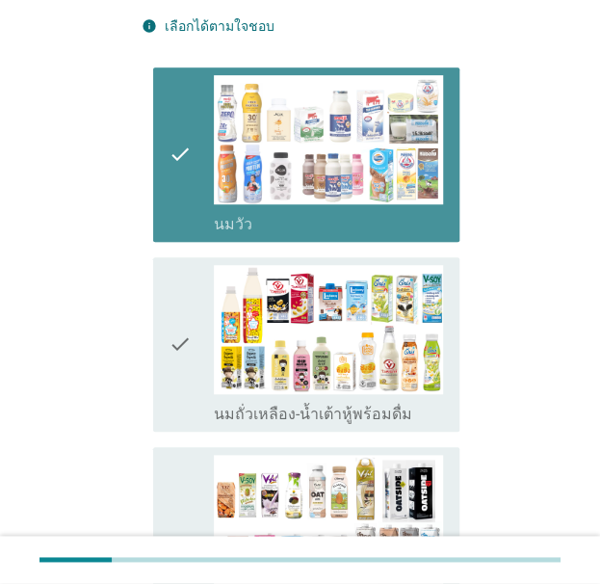
click at [188, 355] on icon "check" at bounding box center [180, 344] width 23 height 159
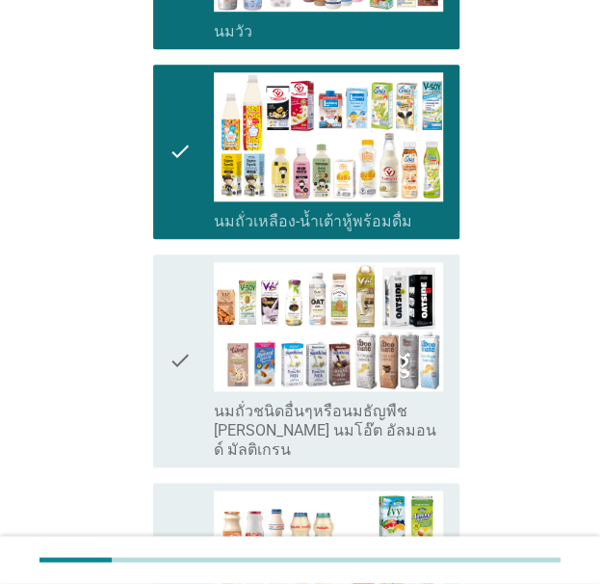
click at [200, 336] on div "check" at bounding box center [192, 361] width 46 height 198
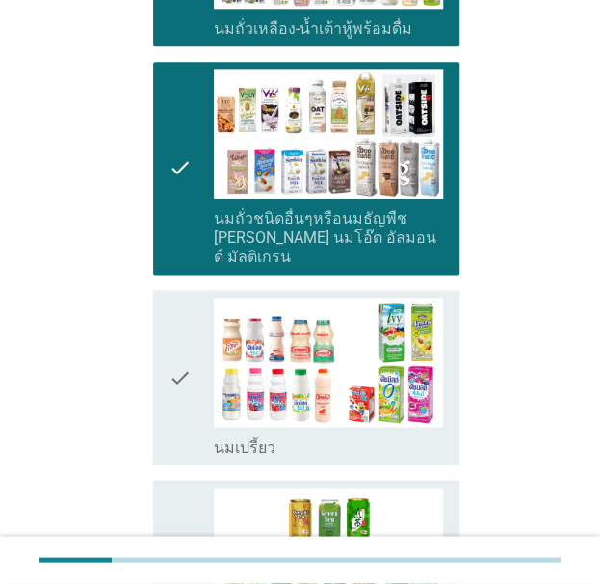
click at [198, 349] on div "check" at bounding box center [192, 377] width 46 height 159
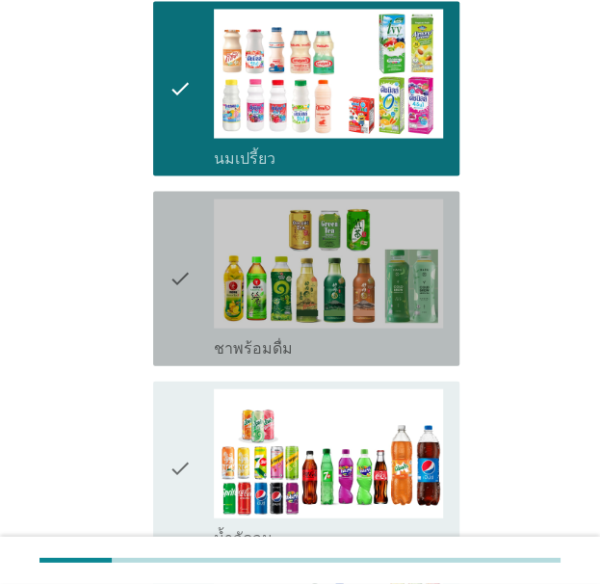
click at [201, 303] on div "check" at bounding box center [192, 278] width 46 height 159
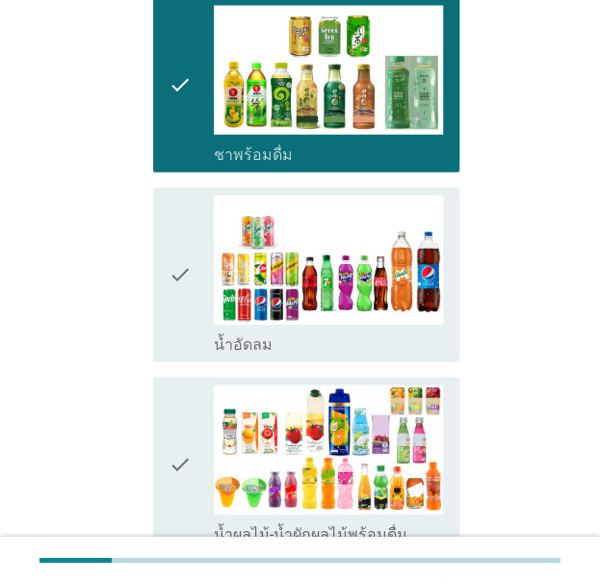
click at [184, 296] on icon "check" at bounding box center [180, 275] width 23 height 159
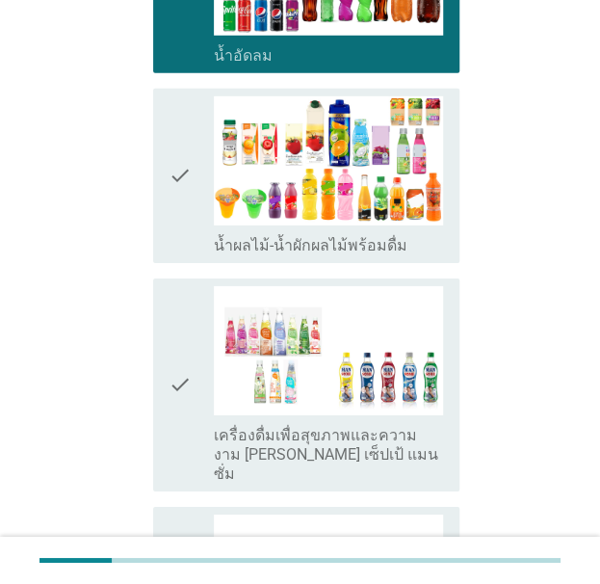
click at [177, 407] on icon "check" at bounding box center [180, 385] width 23 height 198
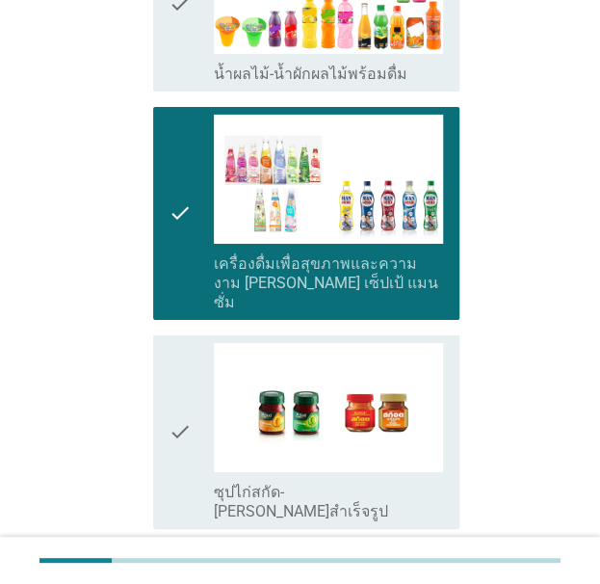
scroll to position [1638, 0]
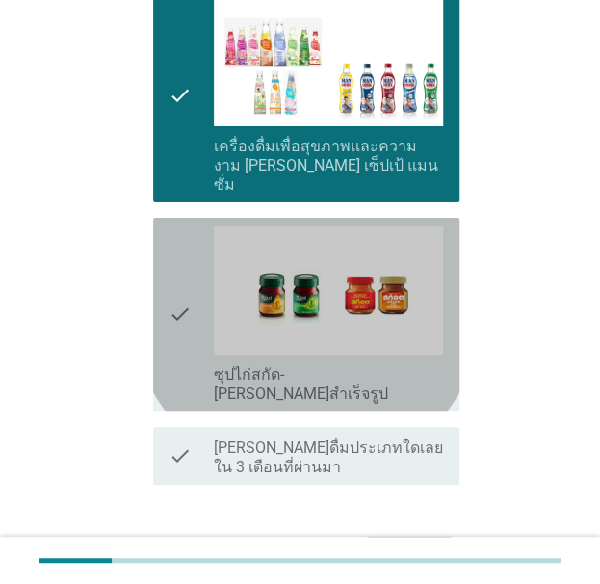
click at [188, 327] on icon "check" at bounding box center [180, 315] width 23 height 178
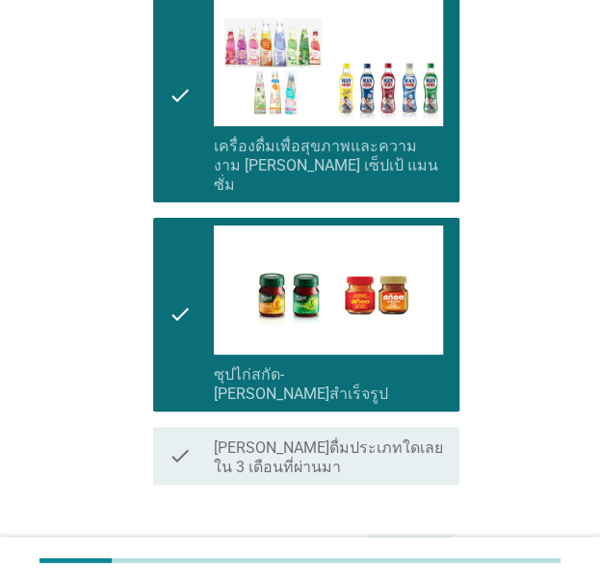
click at [413, 543] on div "ต่อไป" at bounding box center [410, 554] width 54 height 23
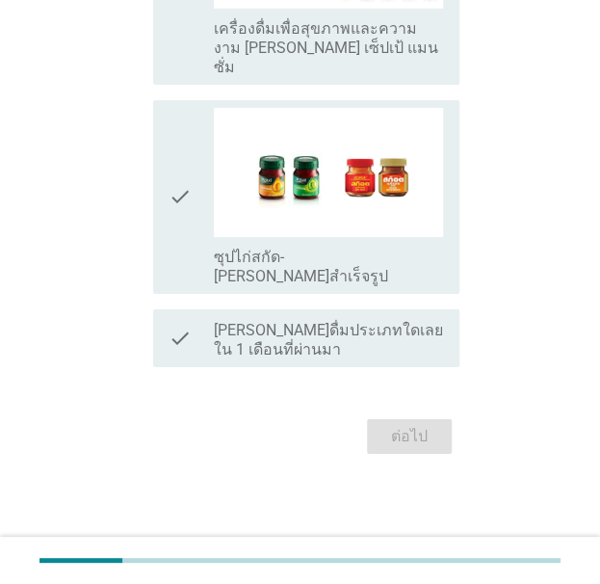
scroll to position [0, 0]
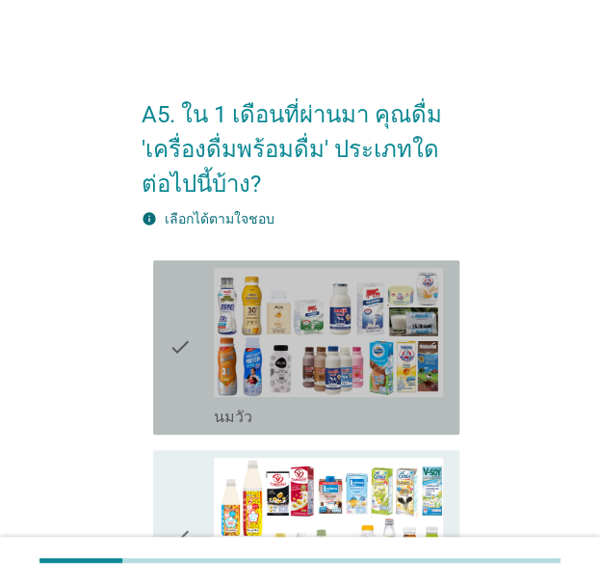
click at [213, 342] on div "check" at bounding box center [192, 347] width 46 height 159
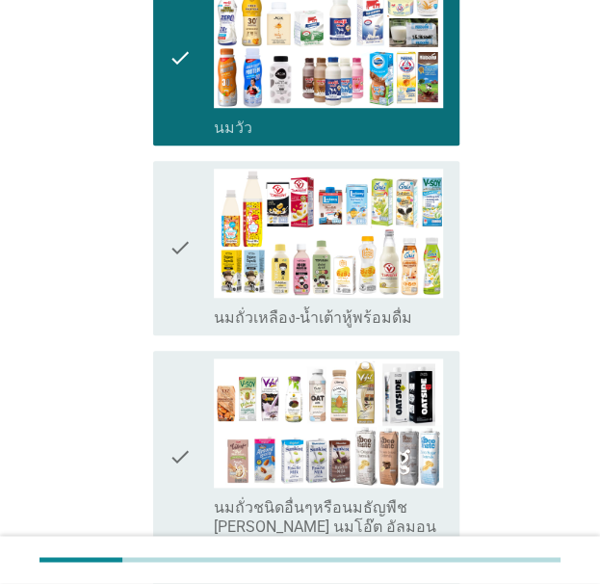
click at [195, 316] on div "check" at bounding box center [192, 248] width 46 height 159
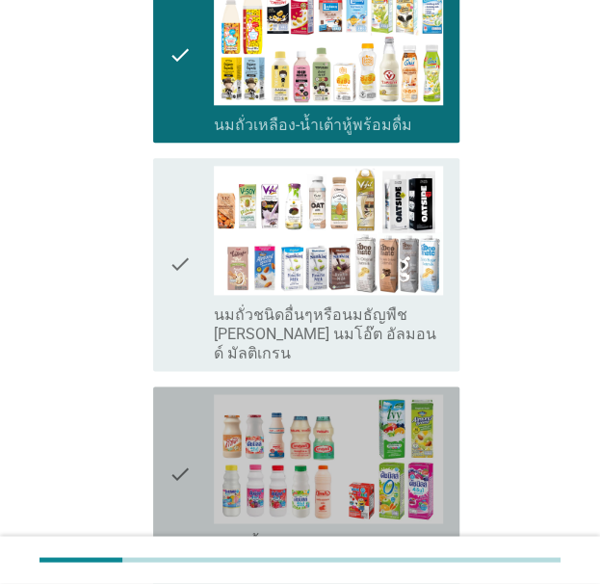
click at [187, 402] on icon "check" at bounding box center [180, 473] width 23 height 159
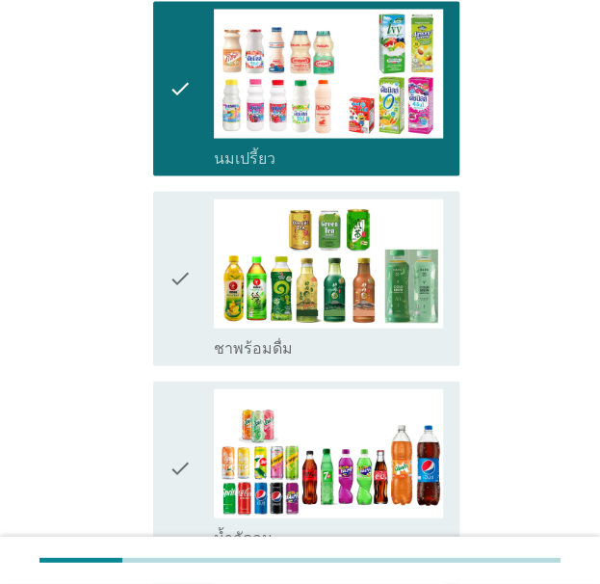
click at [192, 336] on div "check check_box ชาพร้อมดื่ม" at bounding box center [306, 278] width 306 height 174
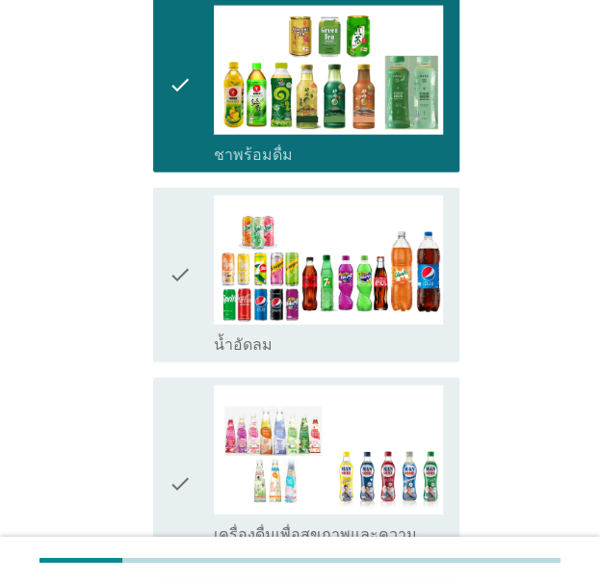
click at [191, 340] on div "check check_box น้ำอัดลม" at bounding box center [306, 275] width 306 height 174
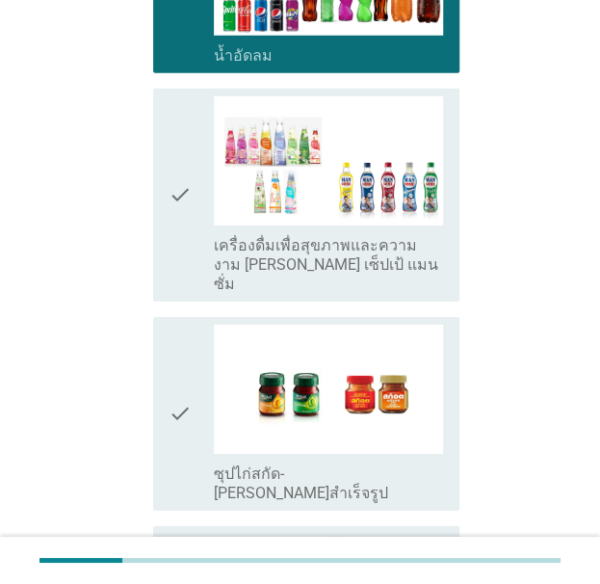
click at [189, 391] on icon "check" at bounding box center [180, 414] width 23 height 178
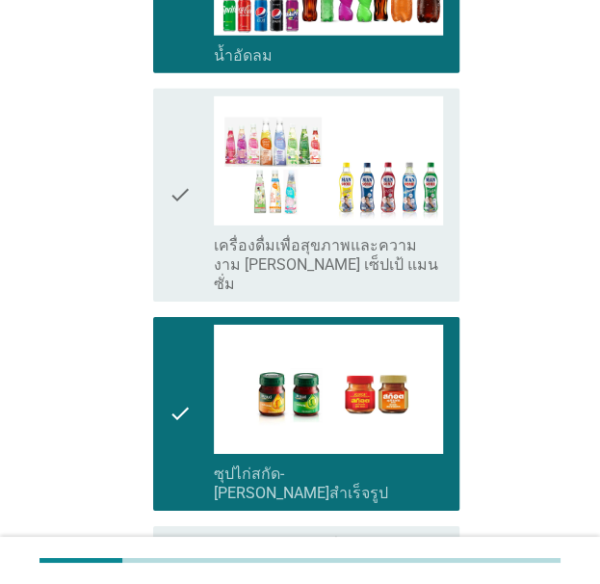
scroll to position [1505, 0]
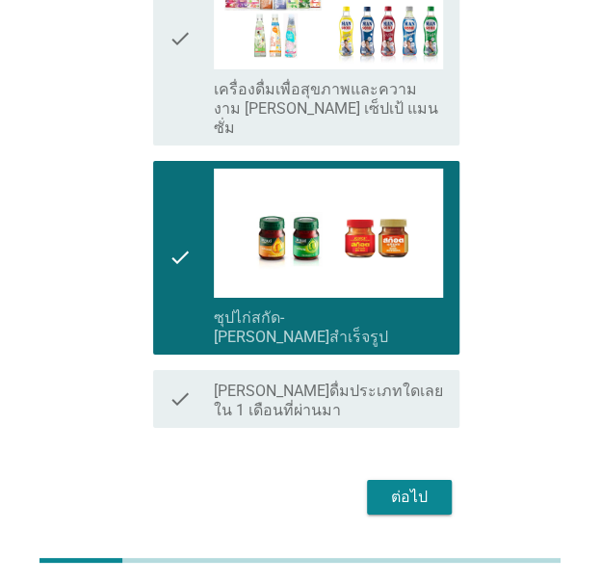
click at [430, 480] on button "ต่อไป" at bounding box center [409, 497] width 85 height 35
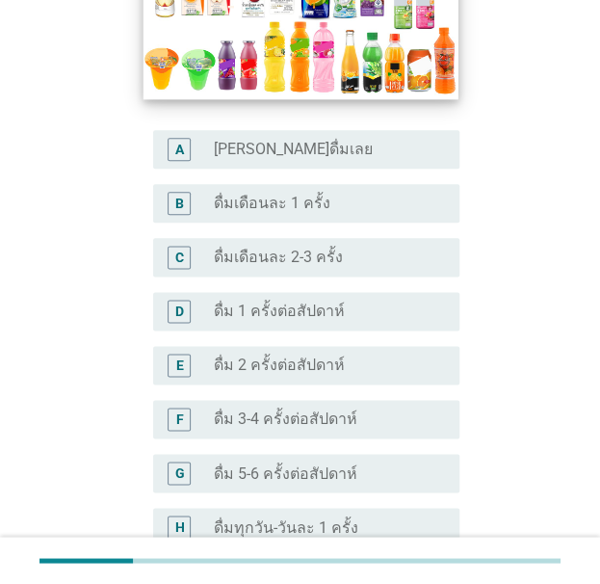
scroll to position [482, 0]
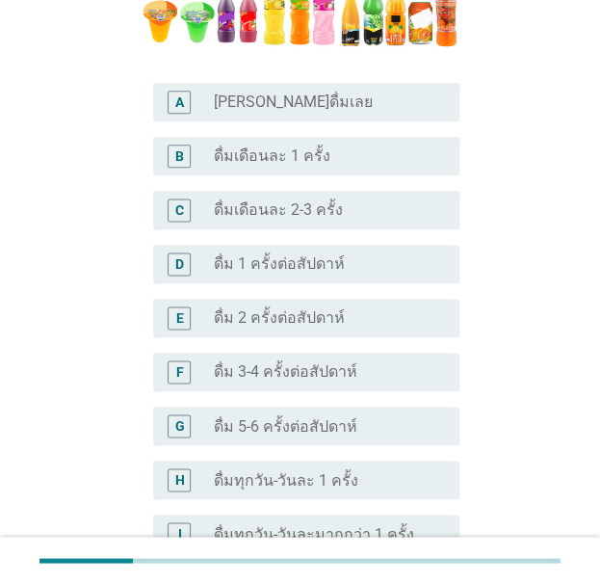
click at [314, 316] on label "ดื่ม 2 ครั้งต่อสัปดาห์" at bounding box center [279, 317] width 131 height 19
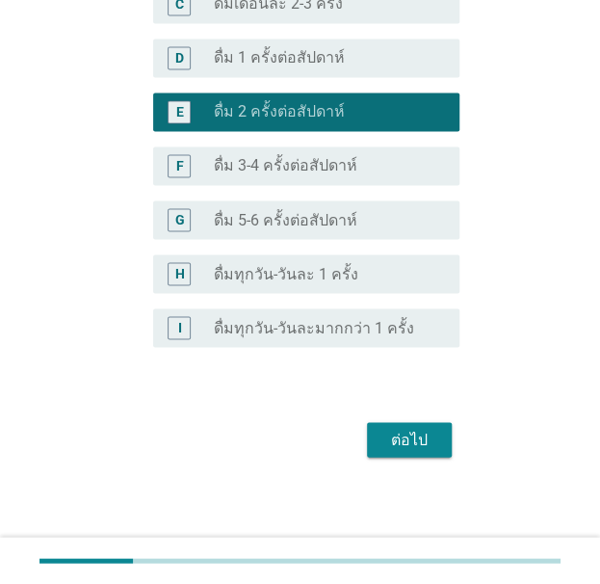
scroll to position [691, 0]
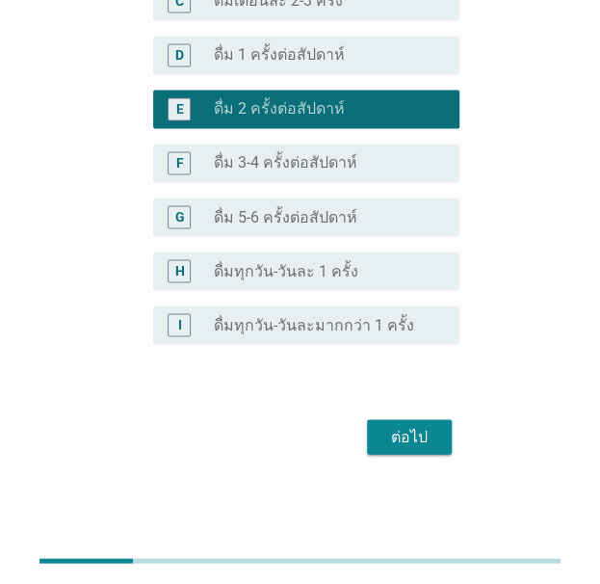
click at [428, 435] on div "ต่อไป" at bounding box center [410, 436] width 54 height 23
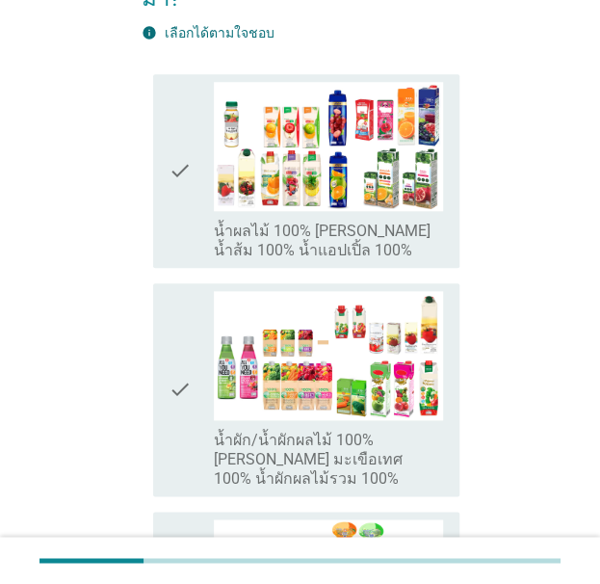
scroll to position [385, 0]
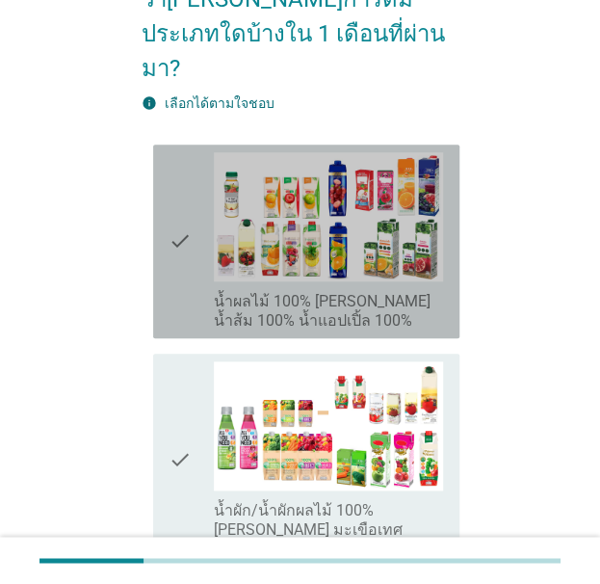
click at [177, 180] on icon "check" at bounding box center [180, 241] width 23 height 178
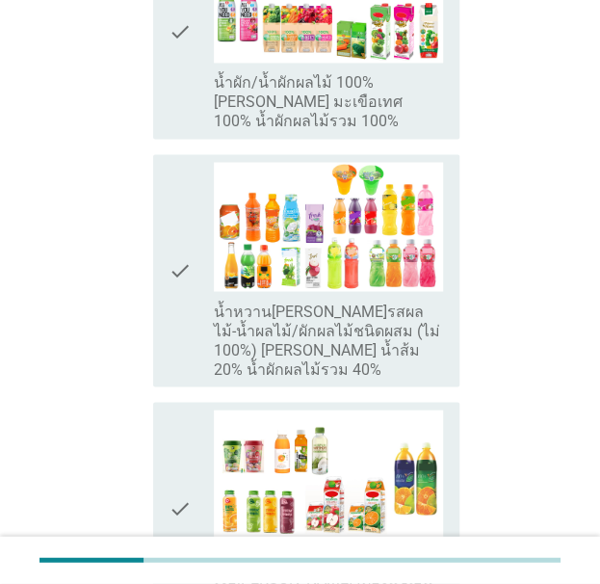
scroll to position [771, 0]
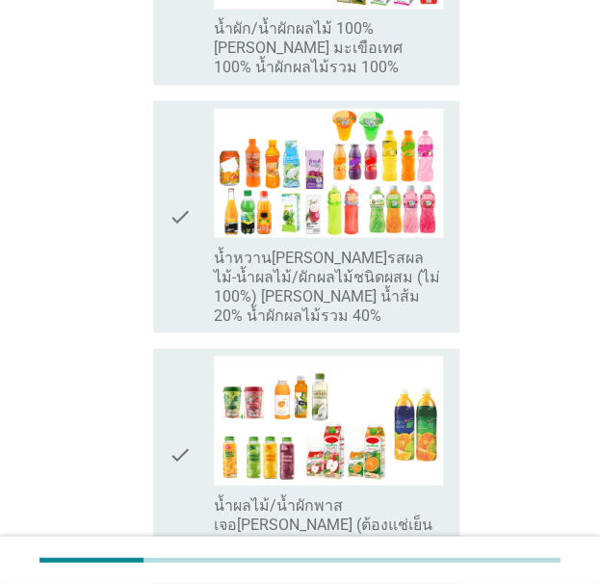
click at [169, 210] on icon "check" at bounding box center [180, 216] width 23 height 217
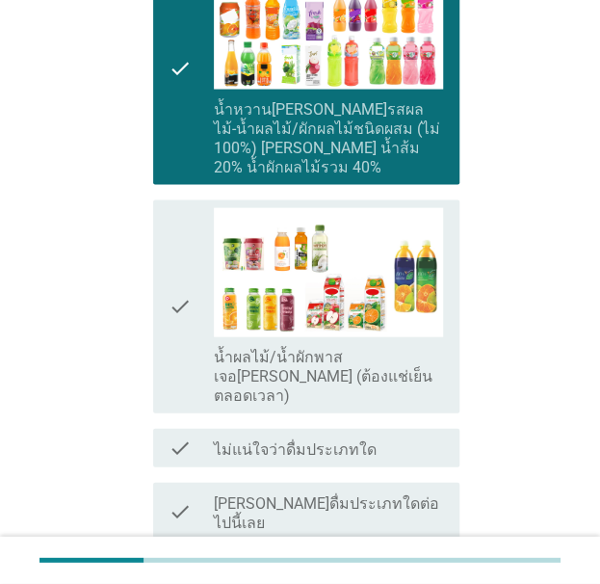
scroll to position [943, 0]
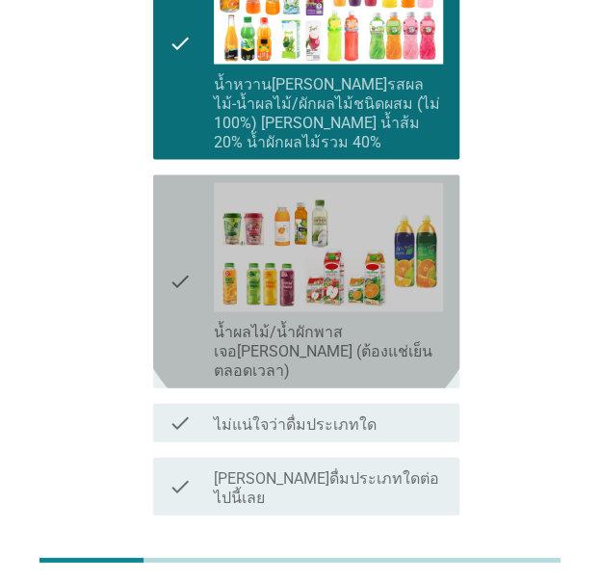
click at [169, 183] on icon "check" at bounding box center [180, 282] width 23 height 198
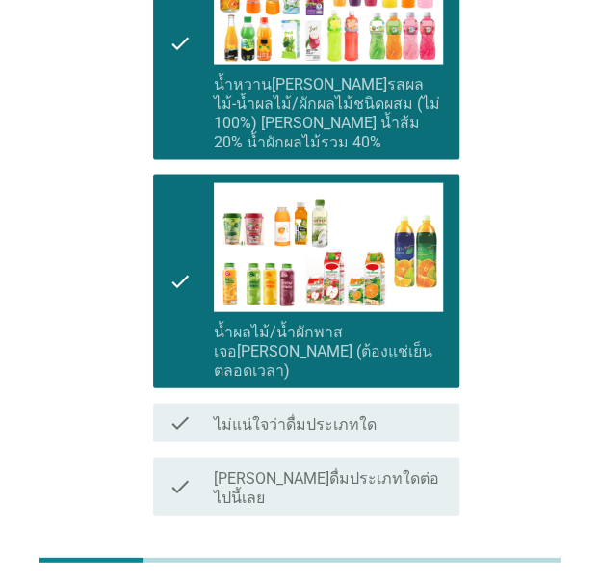
click at [408, 573] on div "ต่อไป" at bounding box center [410, 584] width 54 height 23
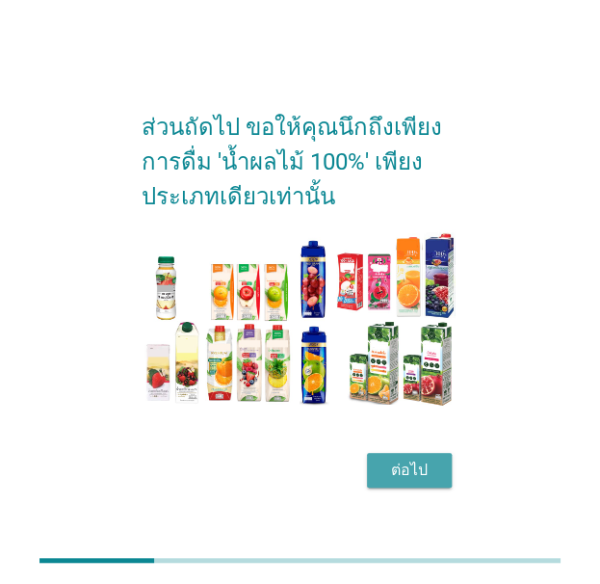
click at [438, 479] on button "ต่อไป" at bounding box center [409, 470] width 85 height 35
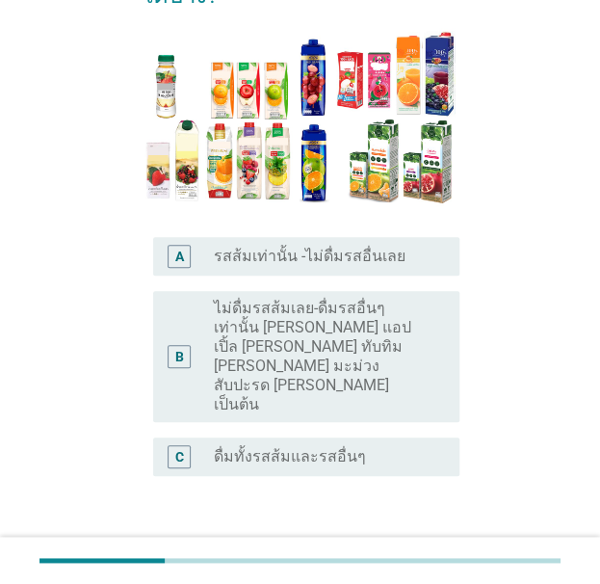
scroll to position [193, 0]
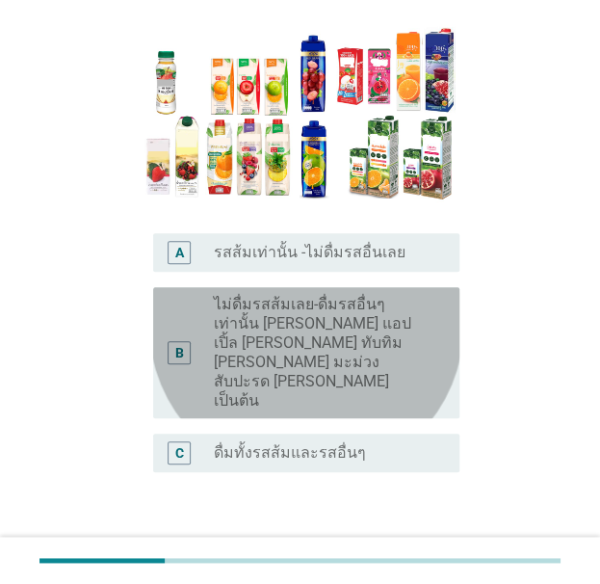
click at [327, 336] on label "ไม่ดื่มรสส้มเลย-ดื่มรสอื่นๆเท่านั้น [PERSON_NAME] แอปเปิ้ล [PERSON_NAME] ทับทิม…" at bounding box center [321, 353] width 214 height 116
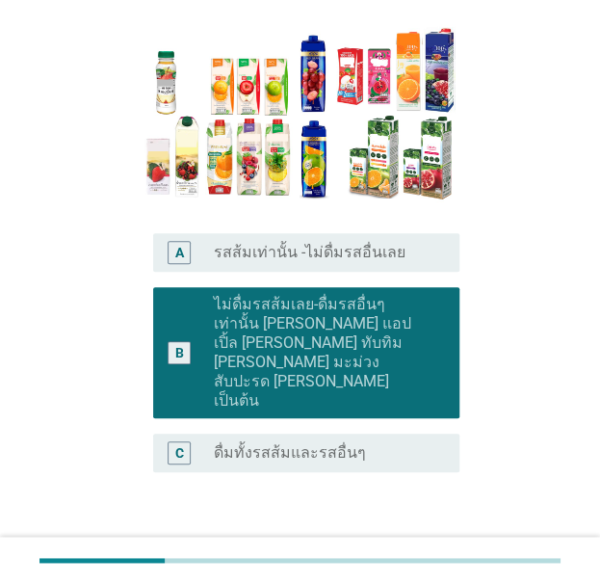
click at [414, 553] on div "ต่อไป" at bounding box center [410, 564] width 54 height 23
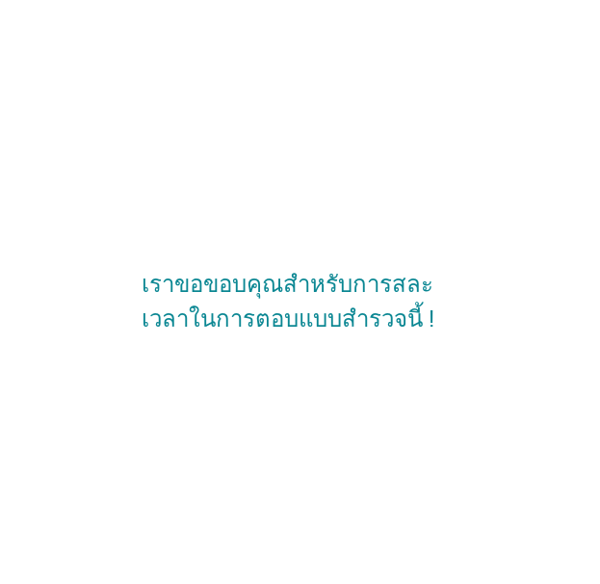
scroll to position [0, 0]
